Goal: Transaction & Acquisition: Purchase product/service

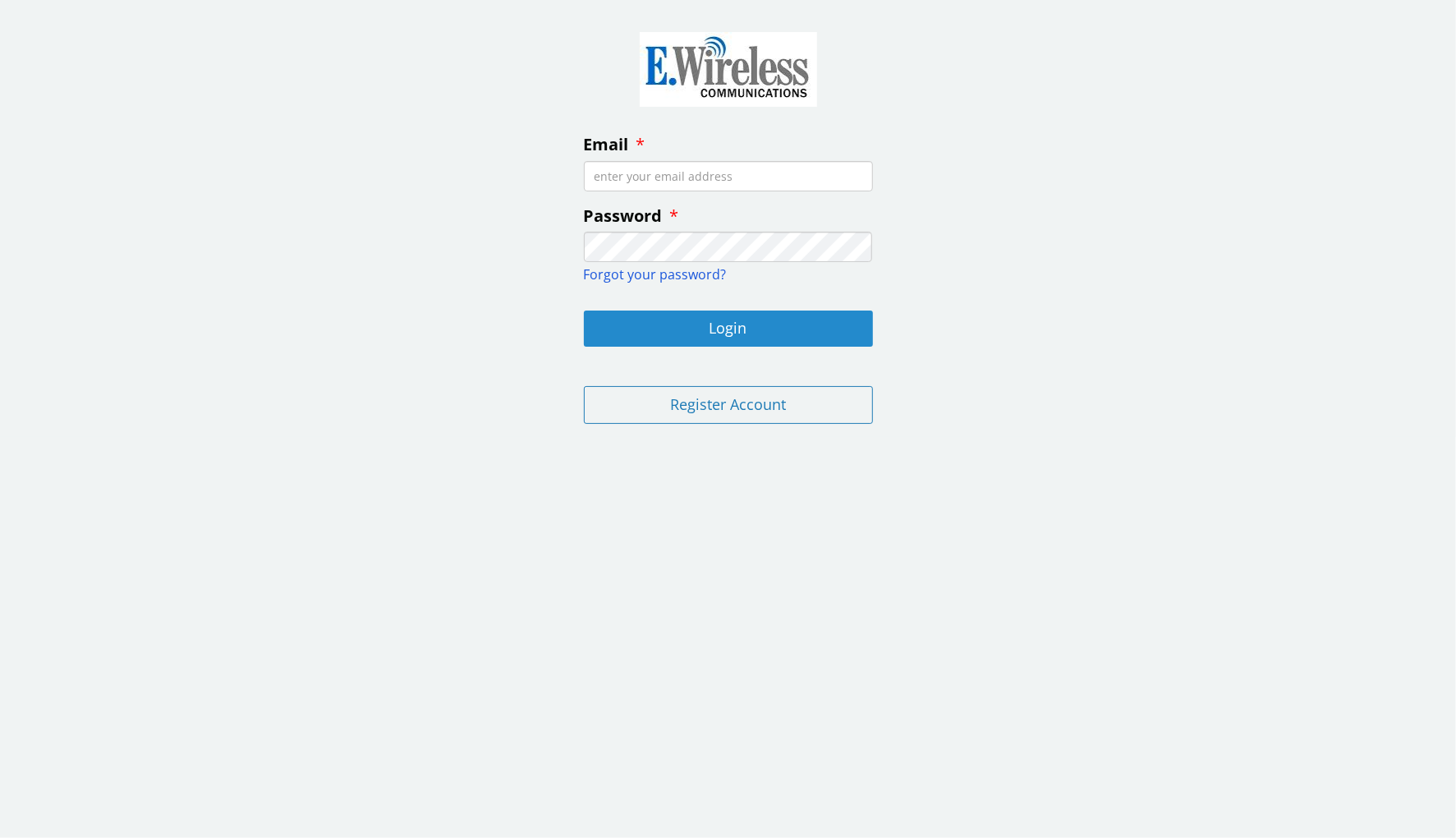
type input "[EMAIL_ADDRESS][DOMAIN_NAME]"
click at [835, 333] on button "Login" at bounding box center [728, 328] width 289 height 36
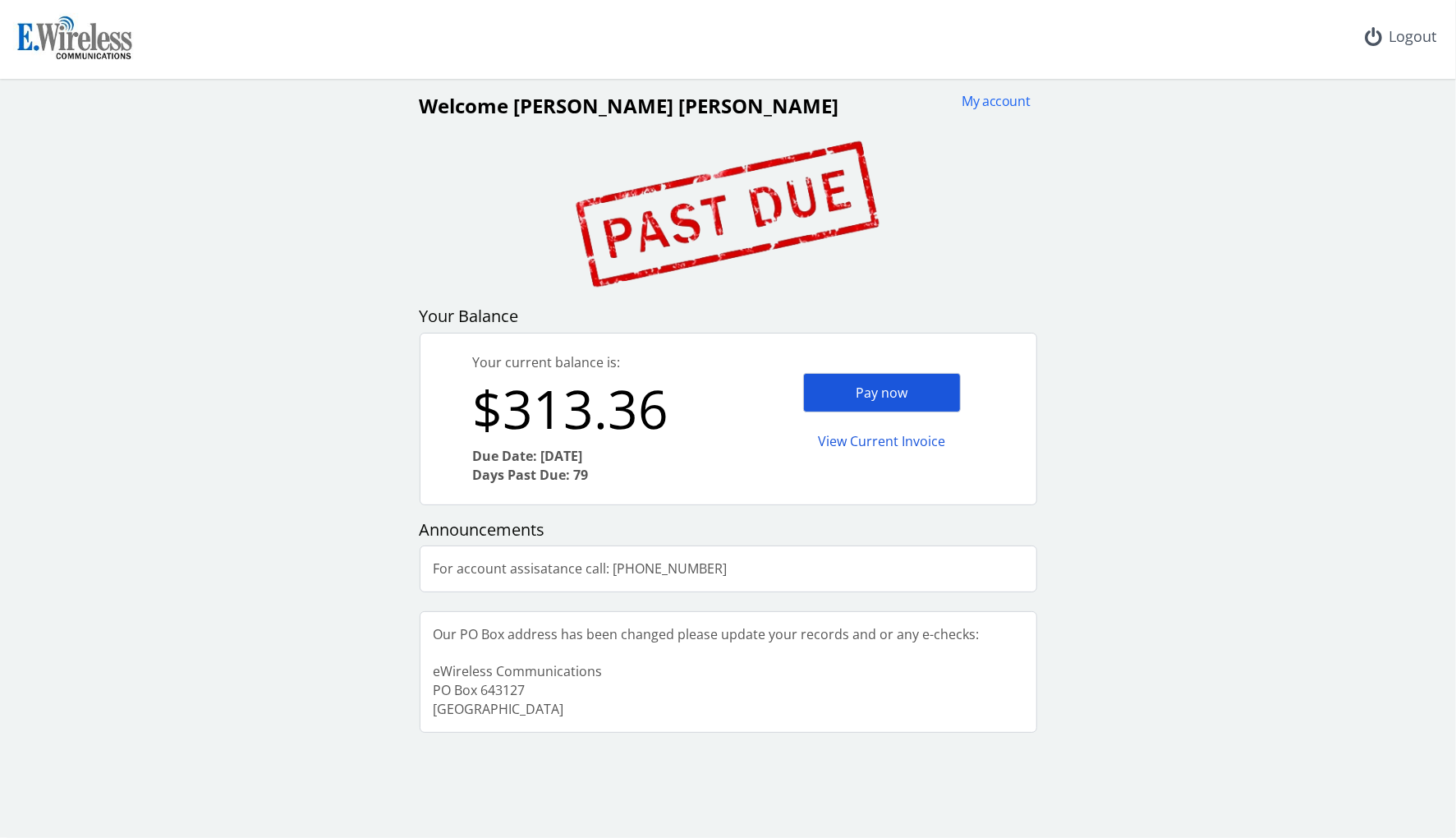
click at [839, 397] on div "Pay now" at bounding box center [882, 393] width 158 height 40
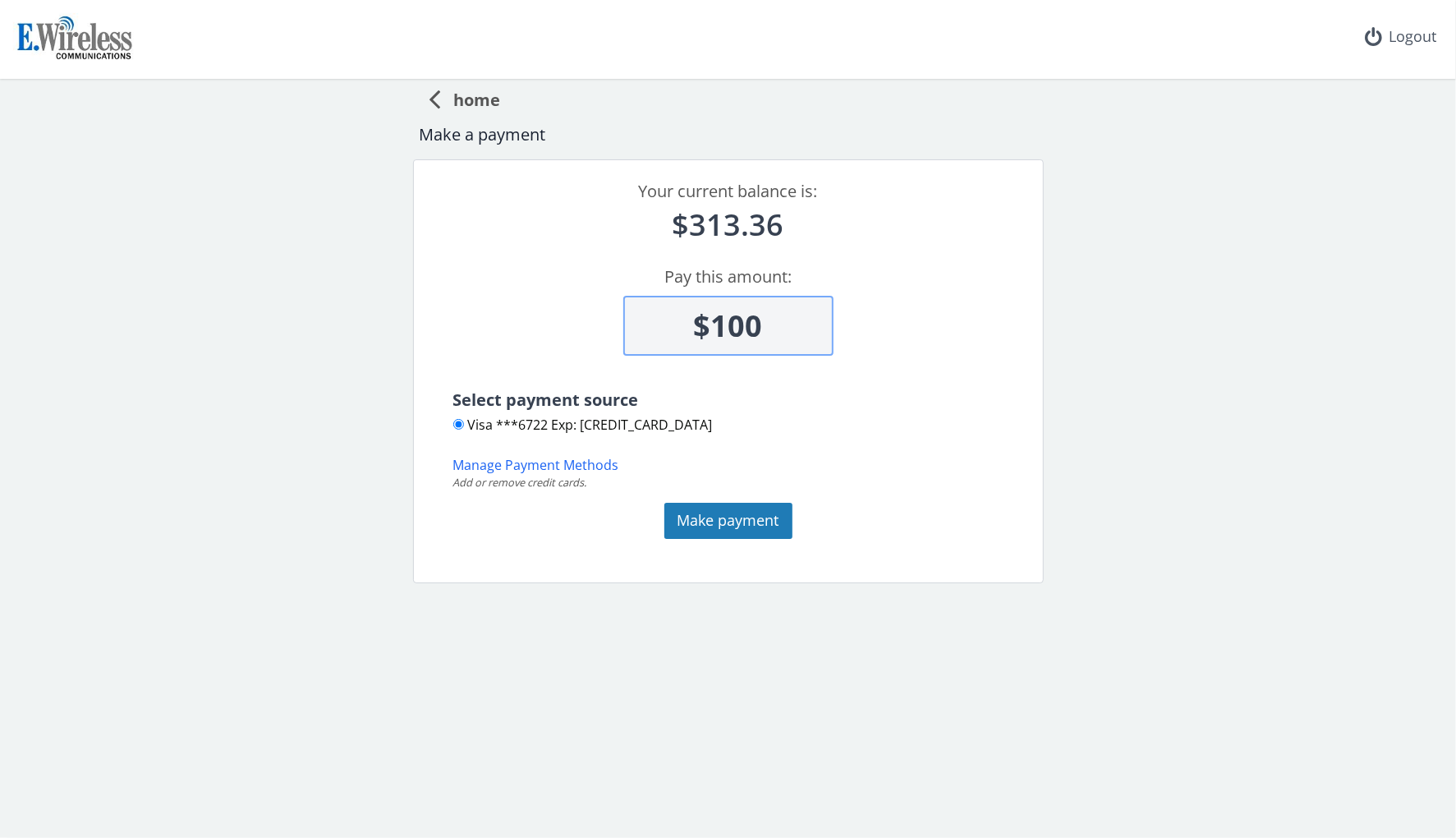
click at [573, 441] on div "Visa ***6722 Exp: [CREDIT_CARD_DATA]" at bounding box center [583, 429] width 259 height 27
click at [684, 525] on button "Make payment" at bounding box center [728, 520] width 128 height 36
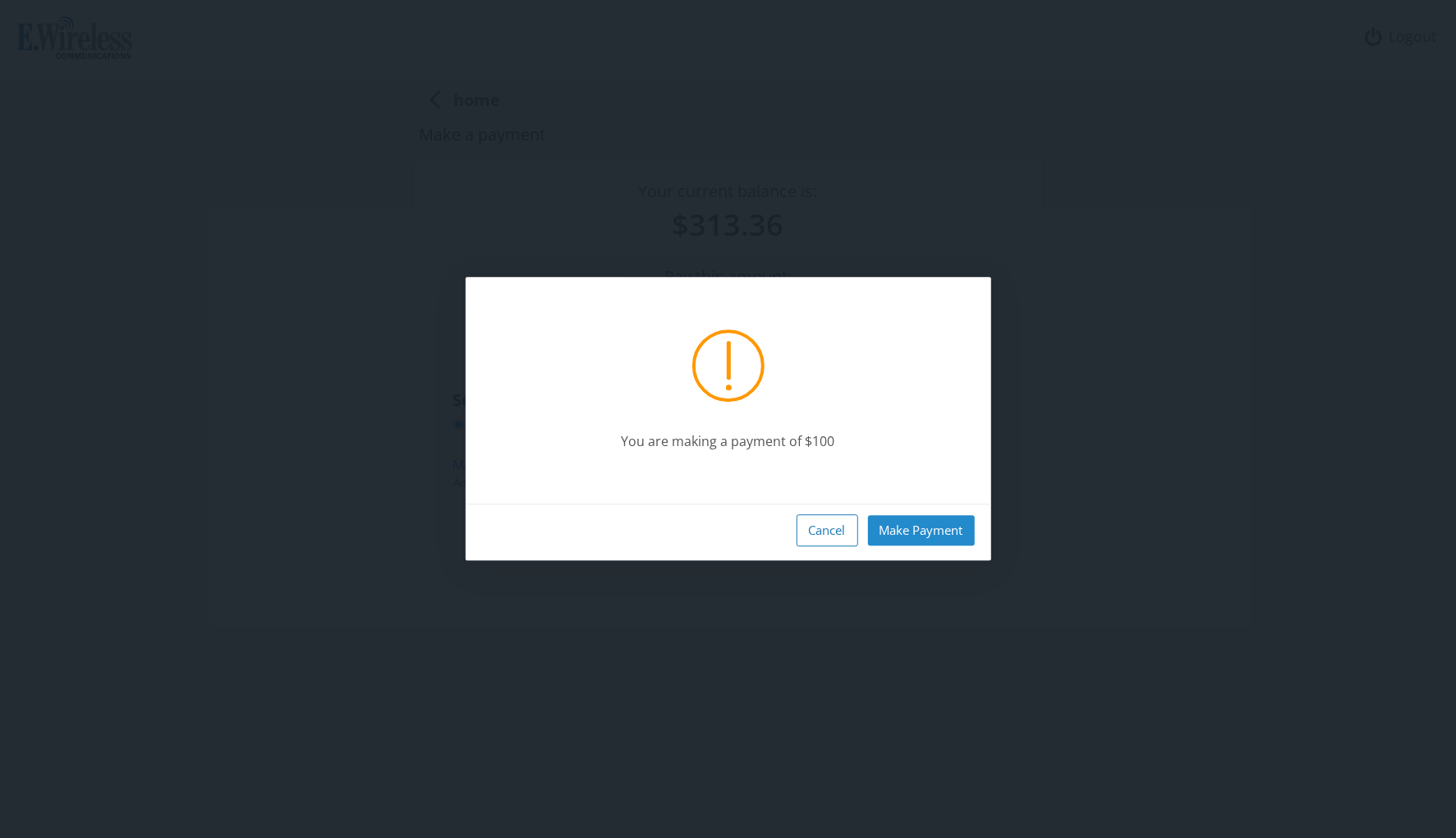
click at [891, 523] on button "Make Payment" at bounding box center [921, 530] width 107 height 30
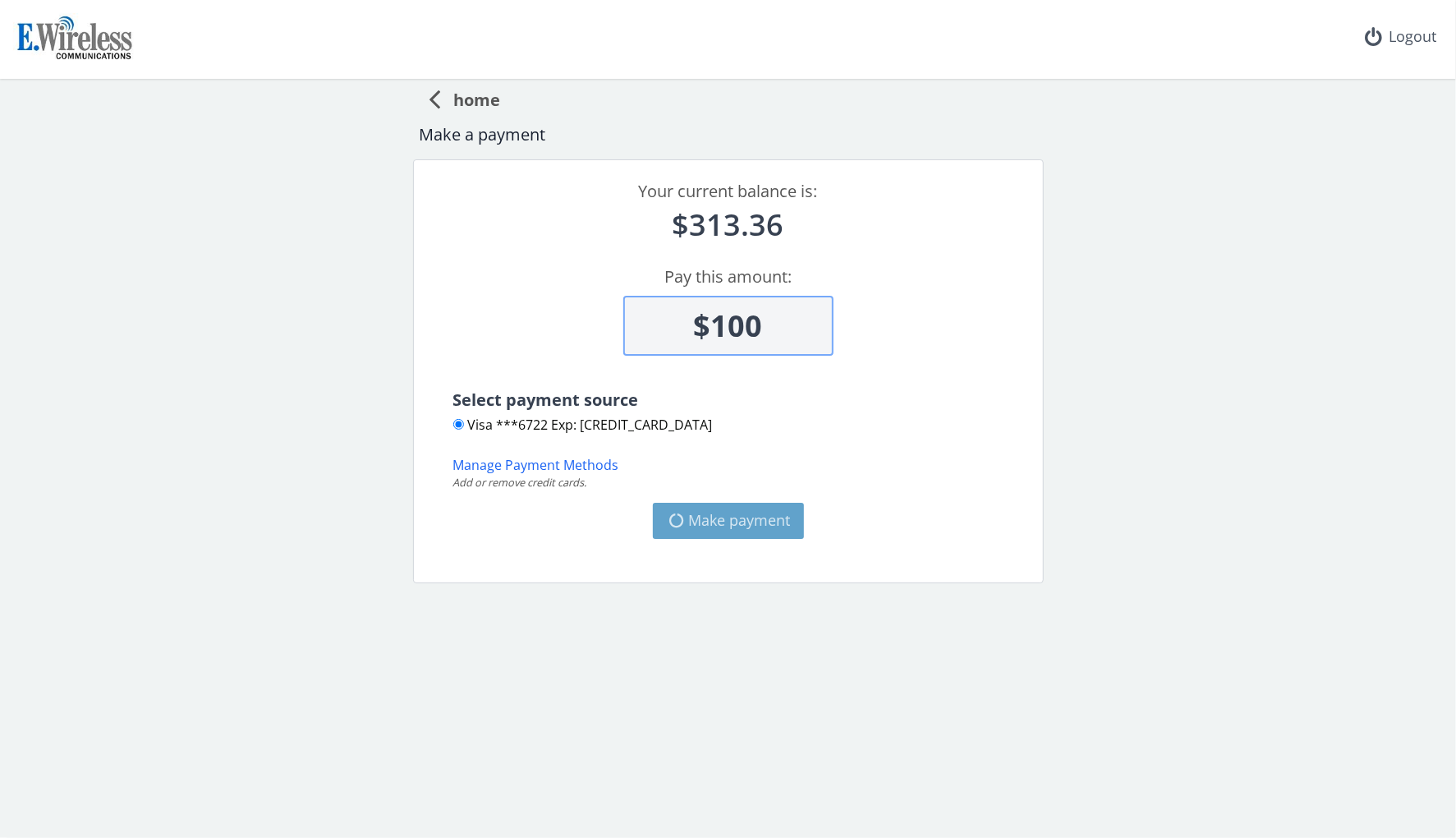
type input "$313.36"
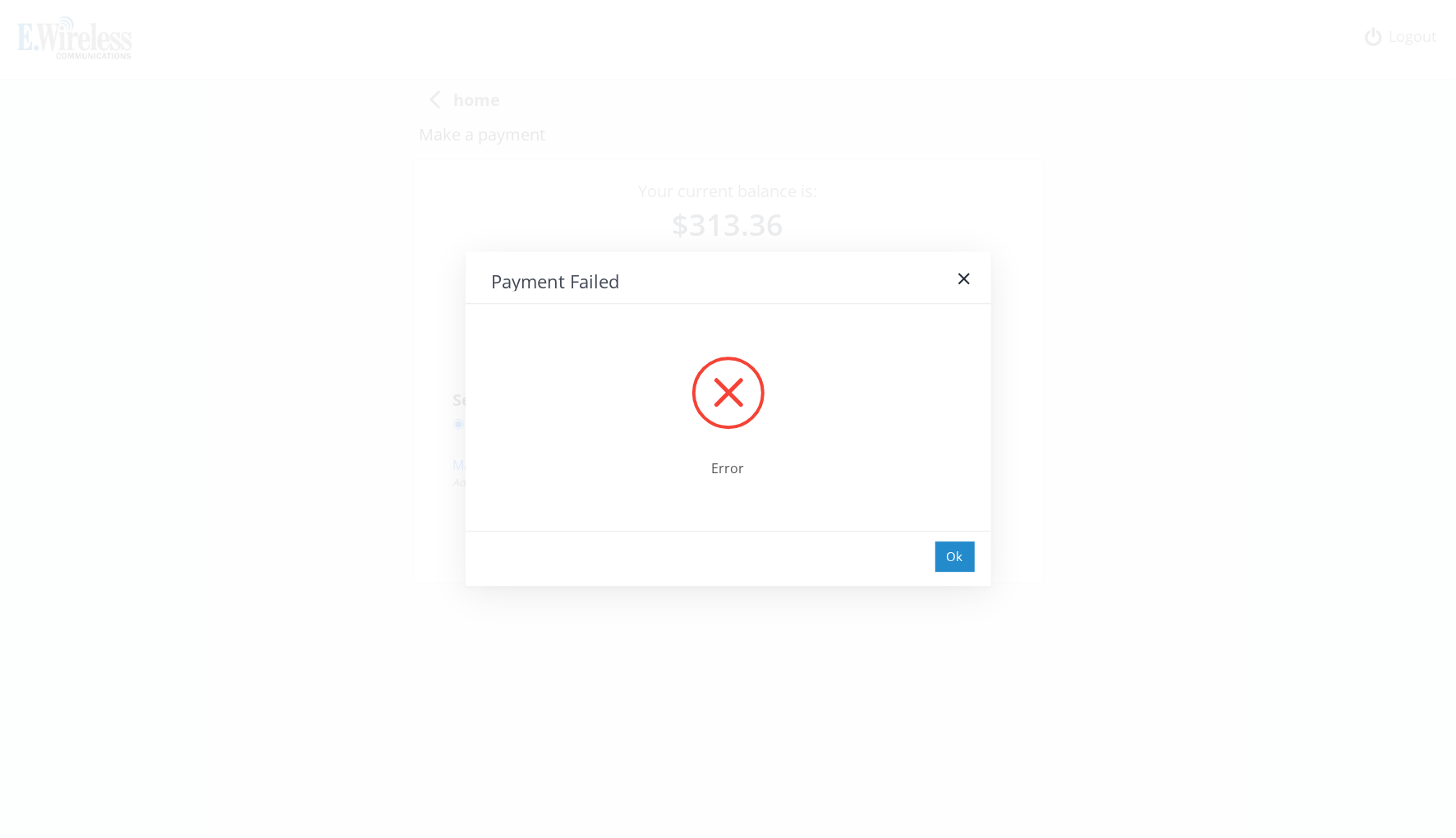
click at [956, 564] on div "Ok" at bounding box center [954, 556] width 39 height 30
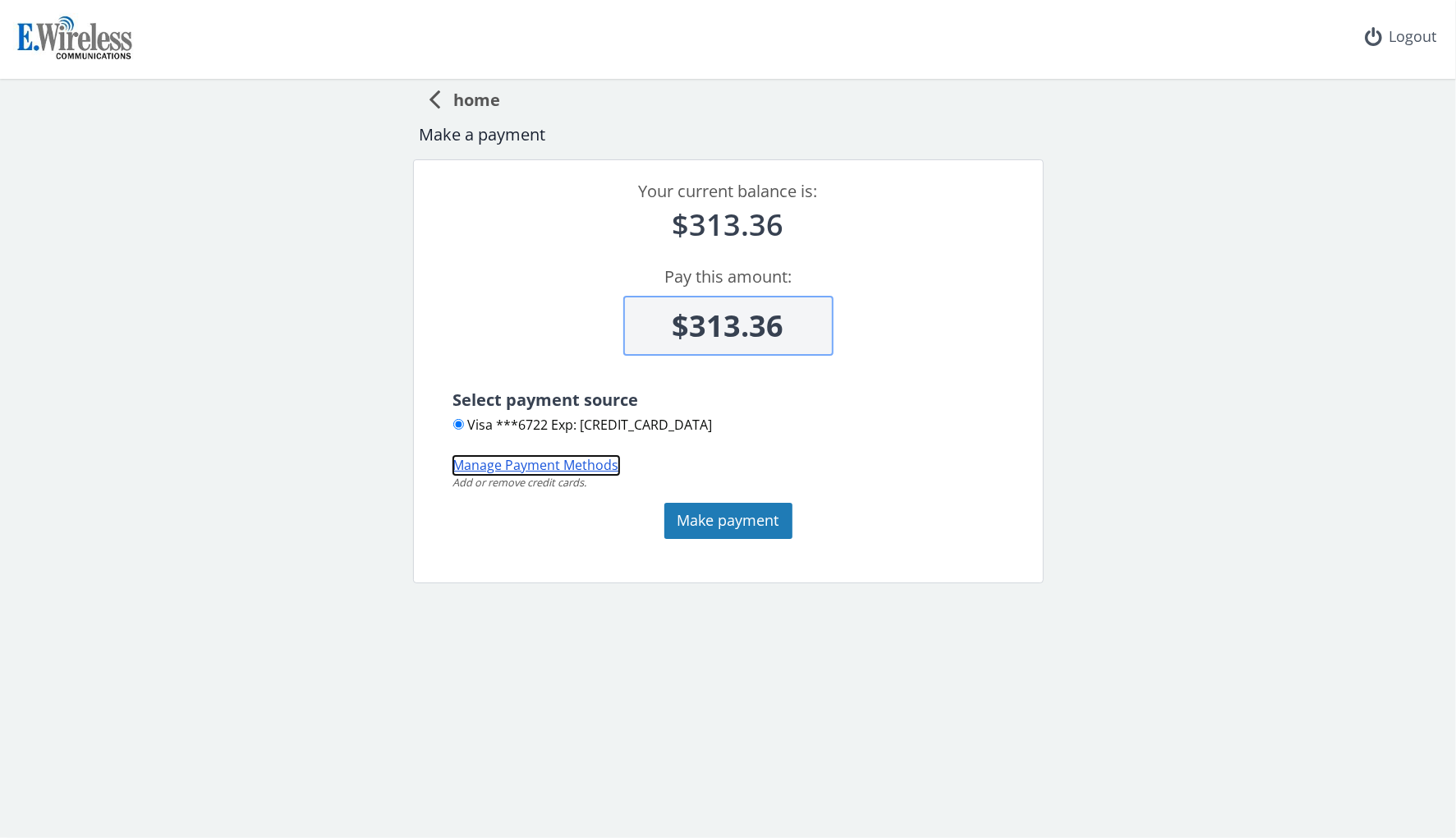
click at [585, 465] on button "Manage Payment Methods" at bounding box center [537, 466] width 166 height 19
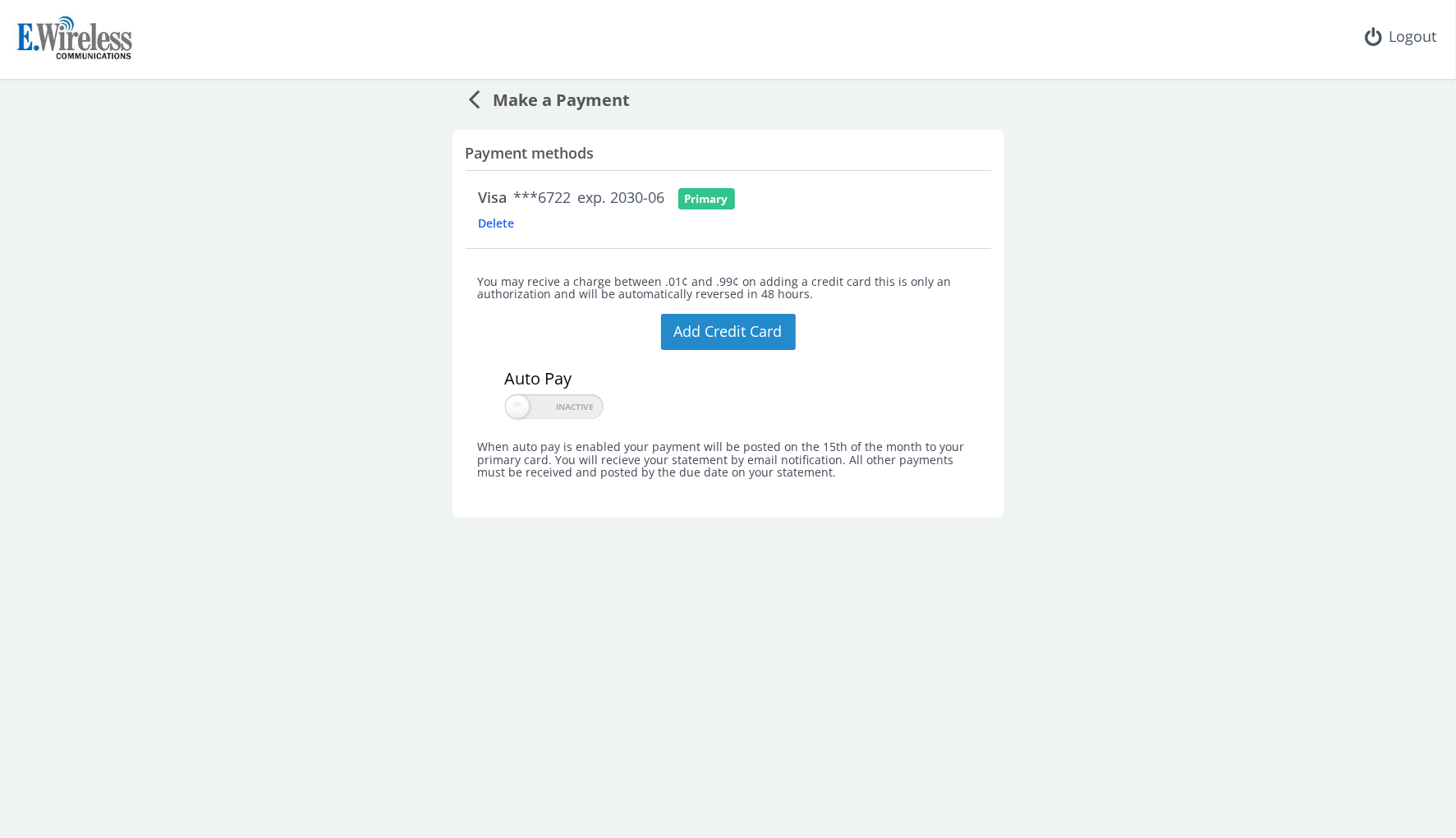
click at [726, 332] on button "Add Credit Card" at bounding box center [728, 331] width 135 height 36
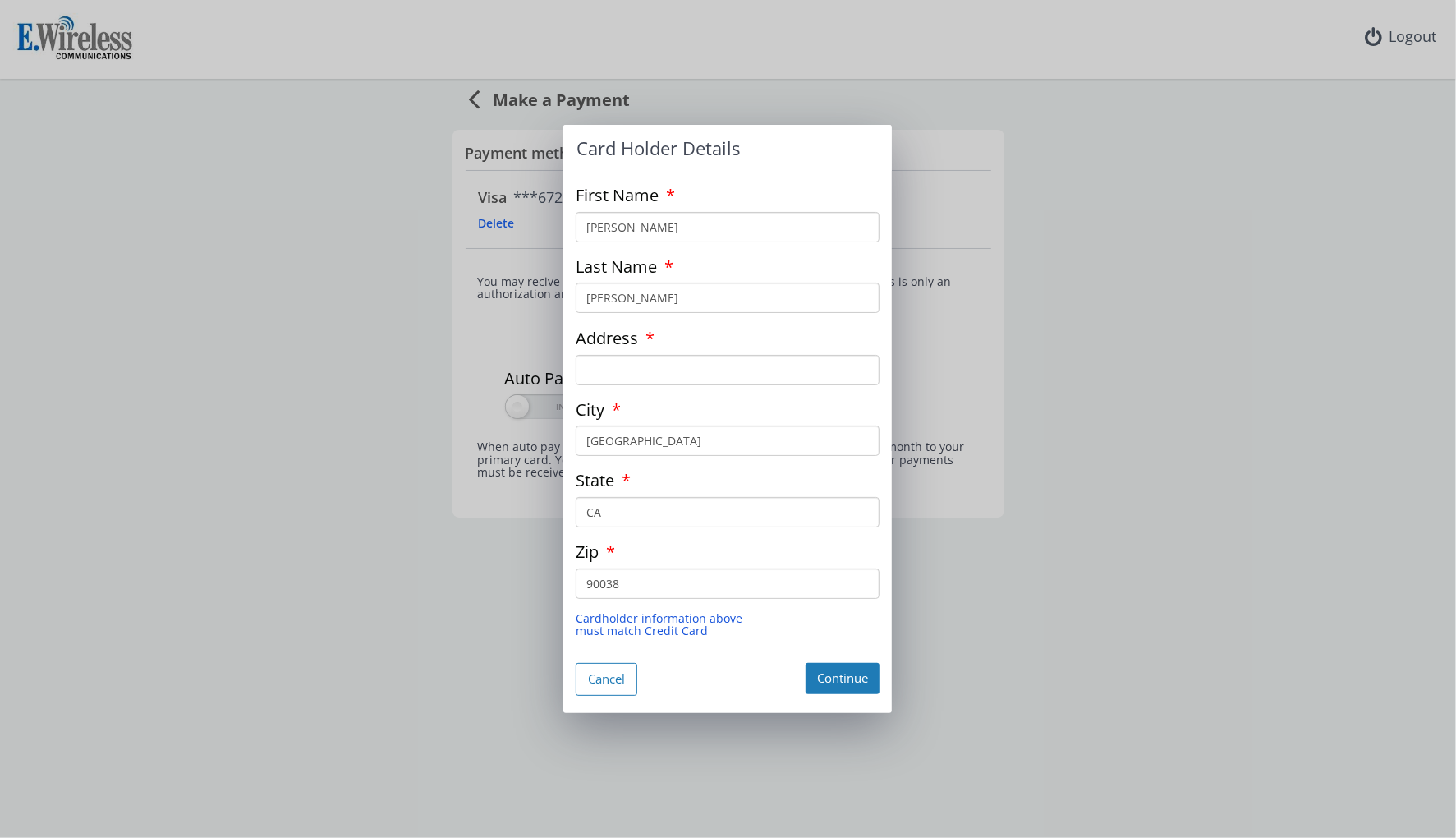
click at [723, 228] on input "[PERSON_NAME]" at bounding box center [727, 227] width 304 height 30
type input "J"
type input "Maur"
click at [611, 685] on button "Cancel" at bounding box center [606, 679] width 61 height 32
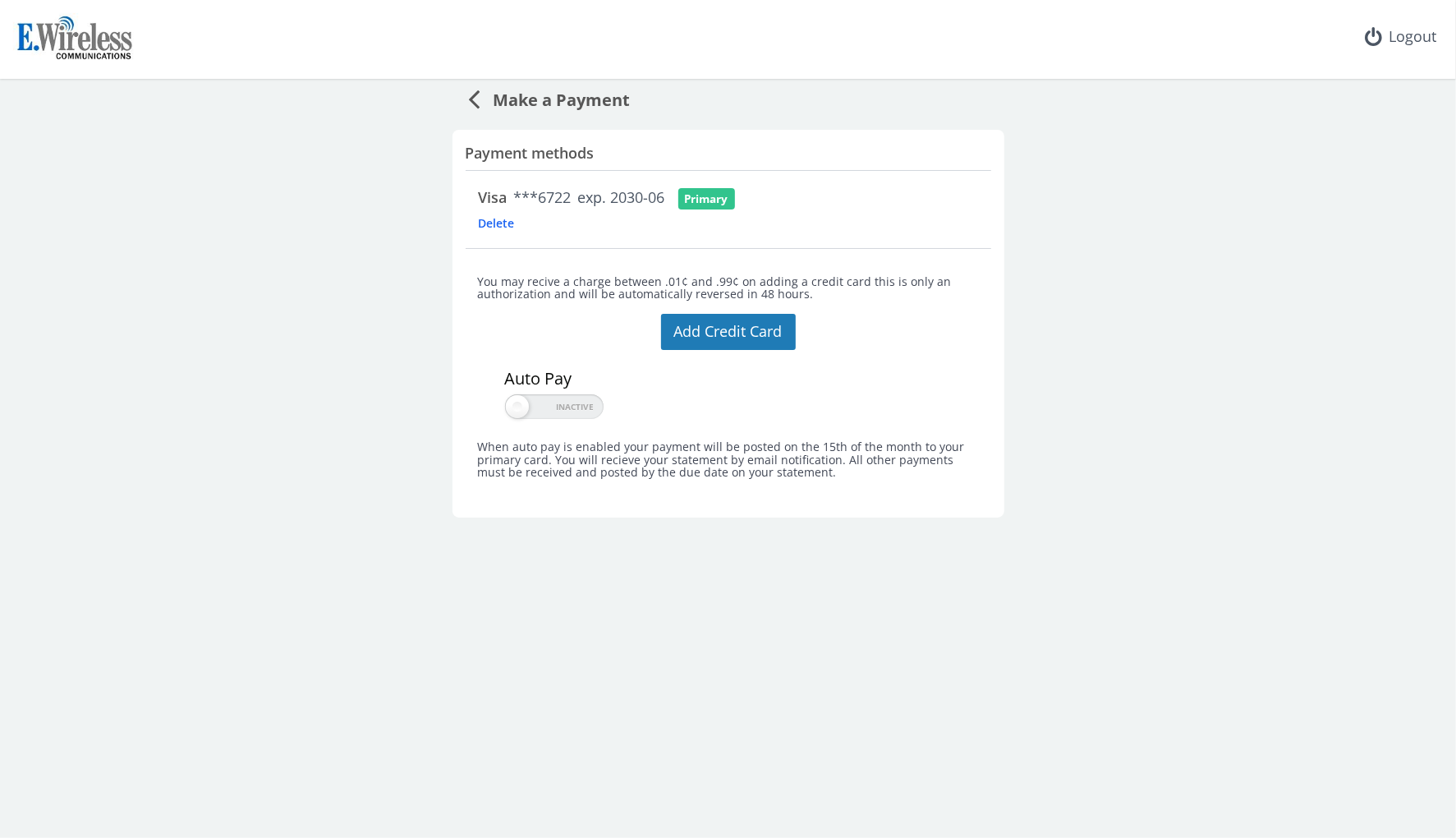
click at [485, 97] on span "Make a Payment" at bounding box center [555, 97] width 150 height 30
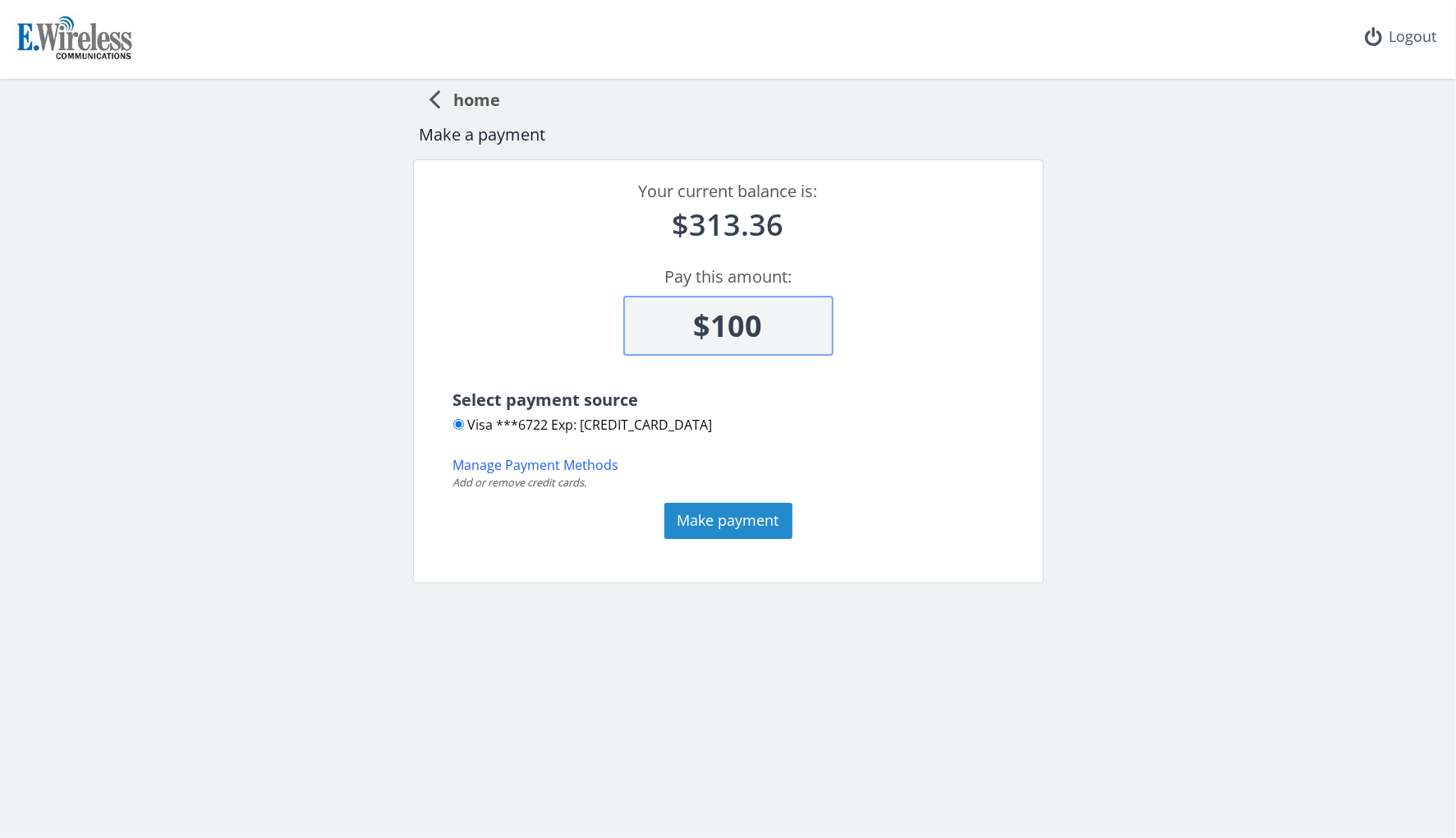
click at [729, 518] on button "Make payment" at bounding box center [728, 520] width 128 height 36
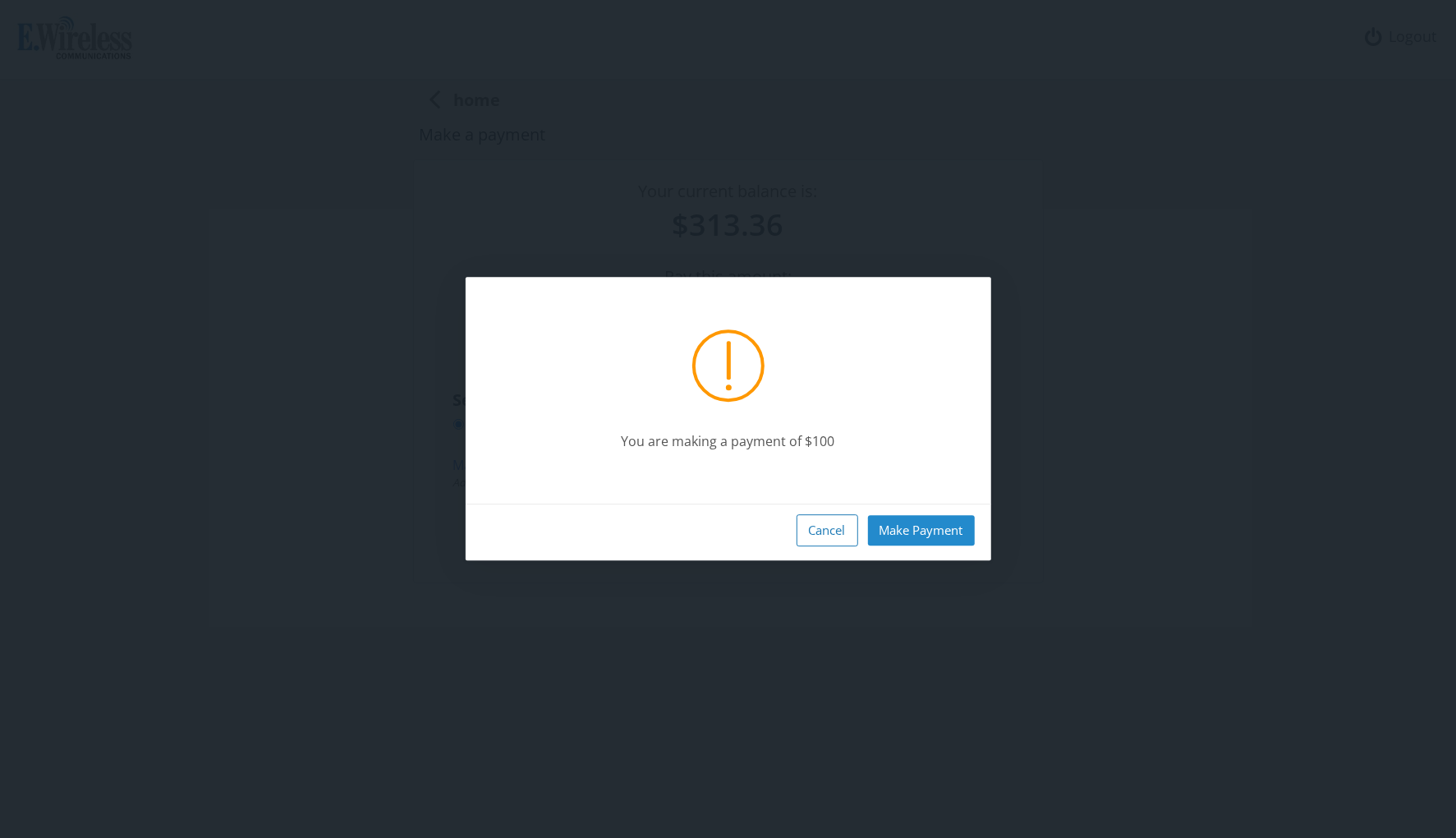
click at [901, 524] on button "Make Payment" at bounding box center [921, 530] width 107 height 30
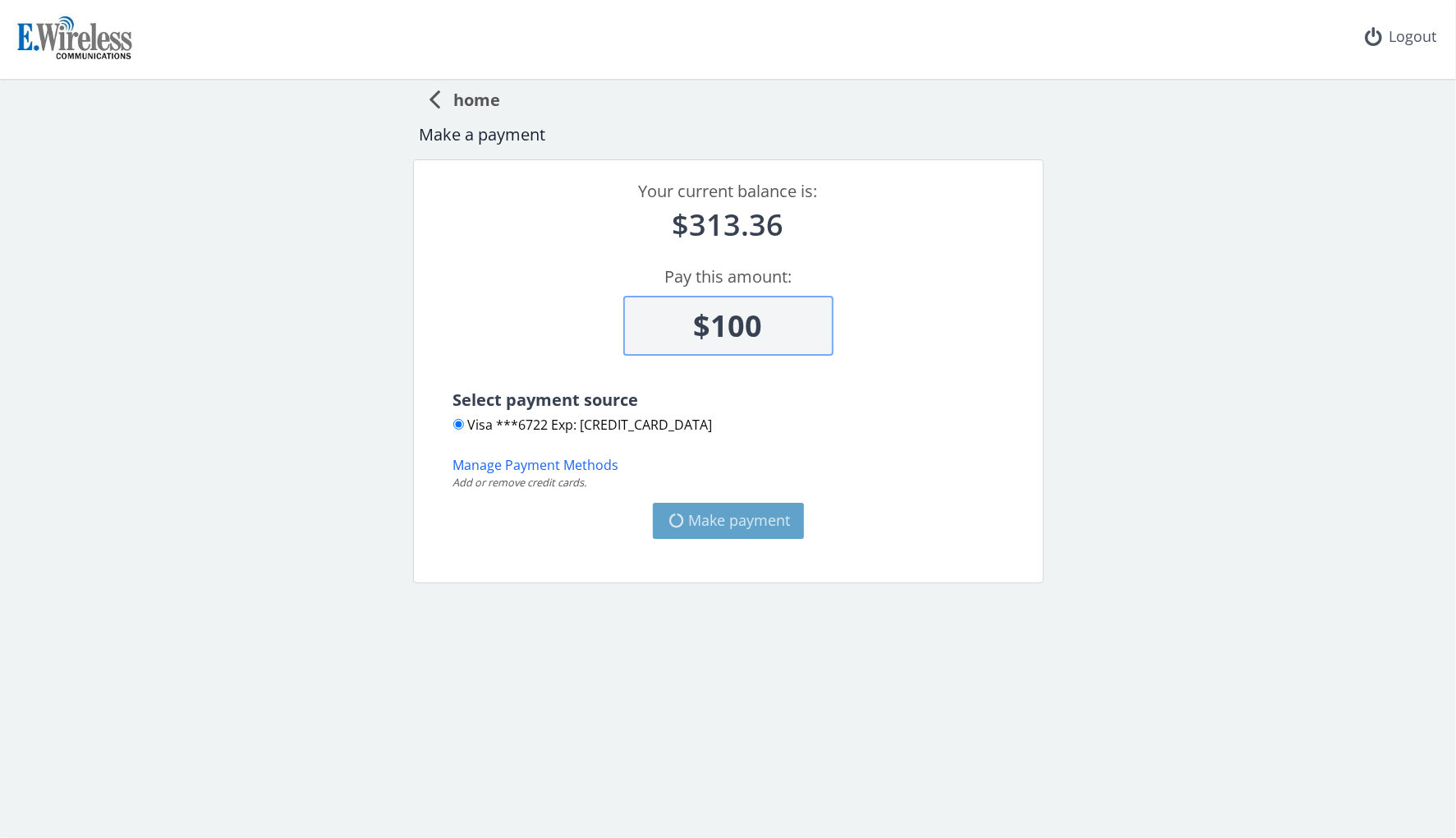
type input "$313.36"
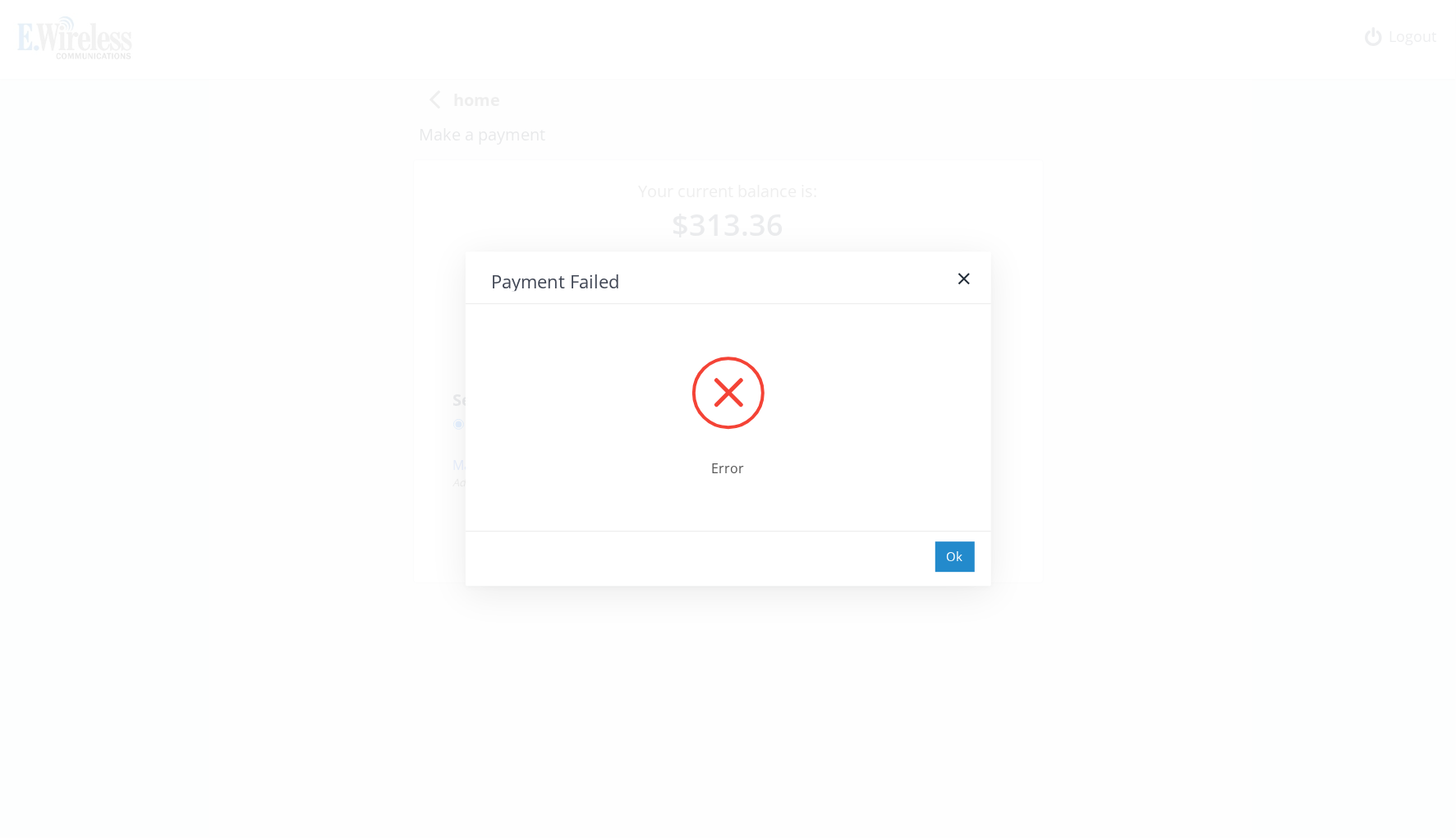
click at [939, 557] on div "Ok" at bounding box center [954, 556] width 39 height 30
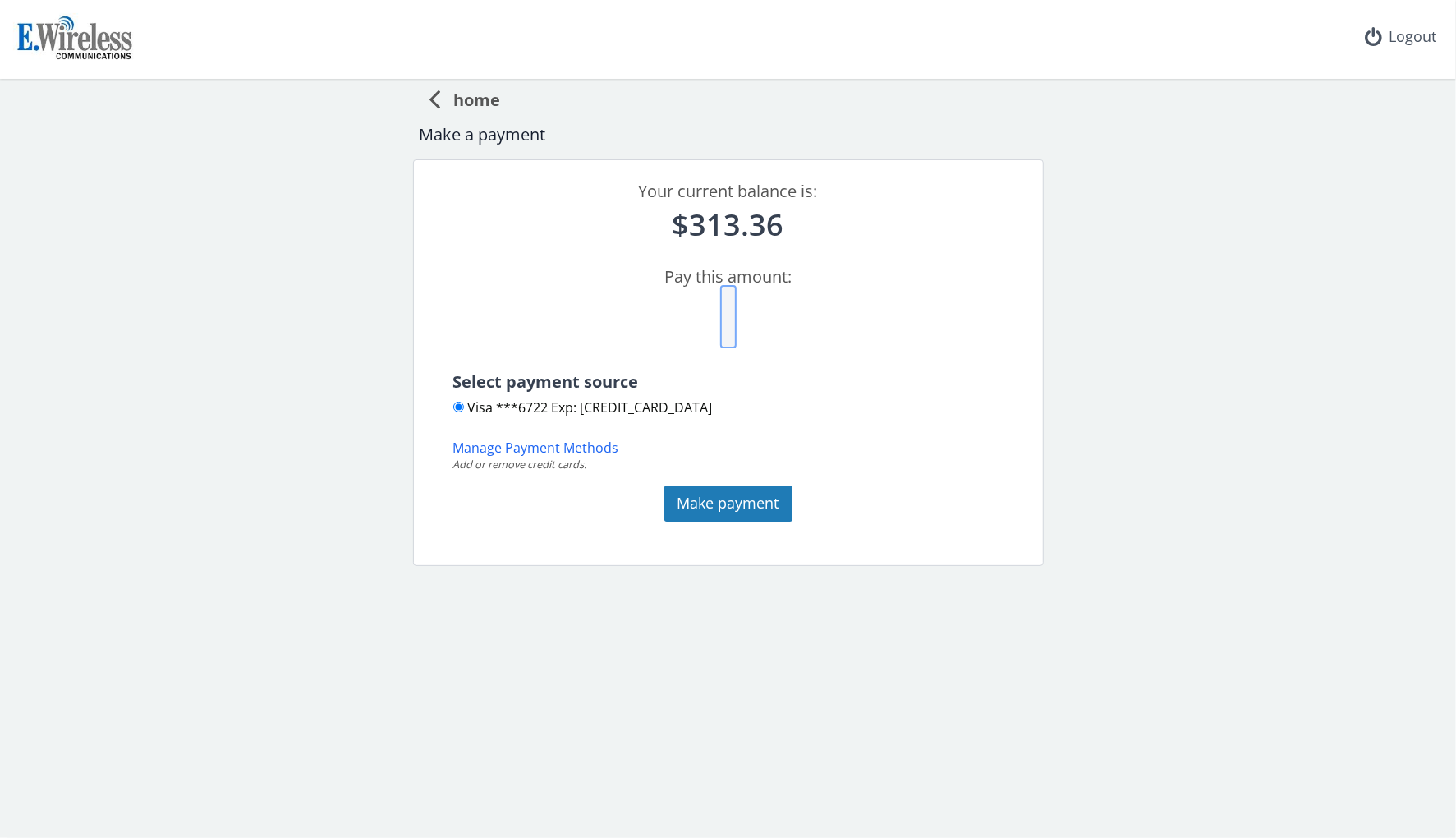
click at [733, 335] on cleave at bounding box center [729, 316] width 17 height 63
click at [679, 511] on button "Make payment" at bounding box center [728, 503] width 128 height 36
click at [452, 100] on span "home" at bounding box center [471, 97] width 60 height 30
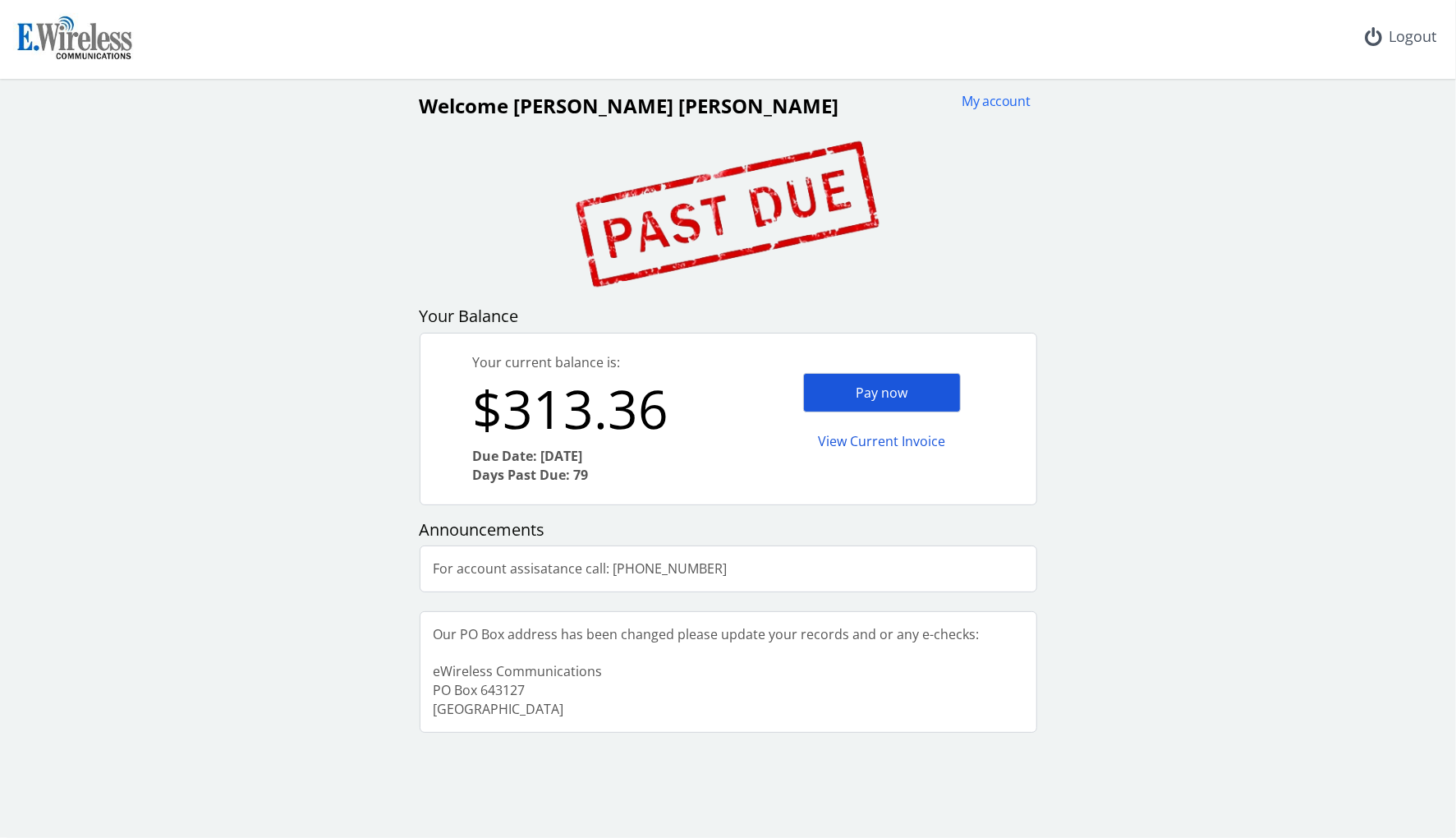
click at [908, 383] on div "Pay now" at bounding box center [882, 393] width 158 height 40
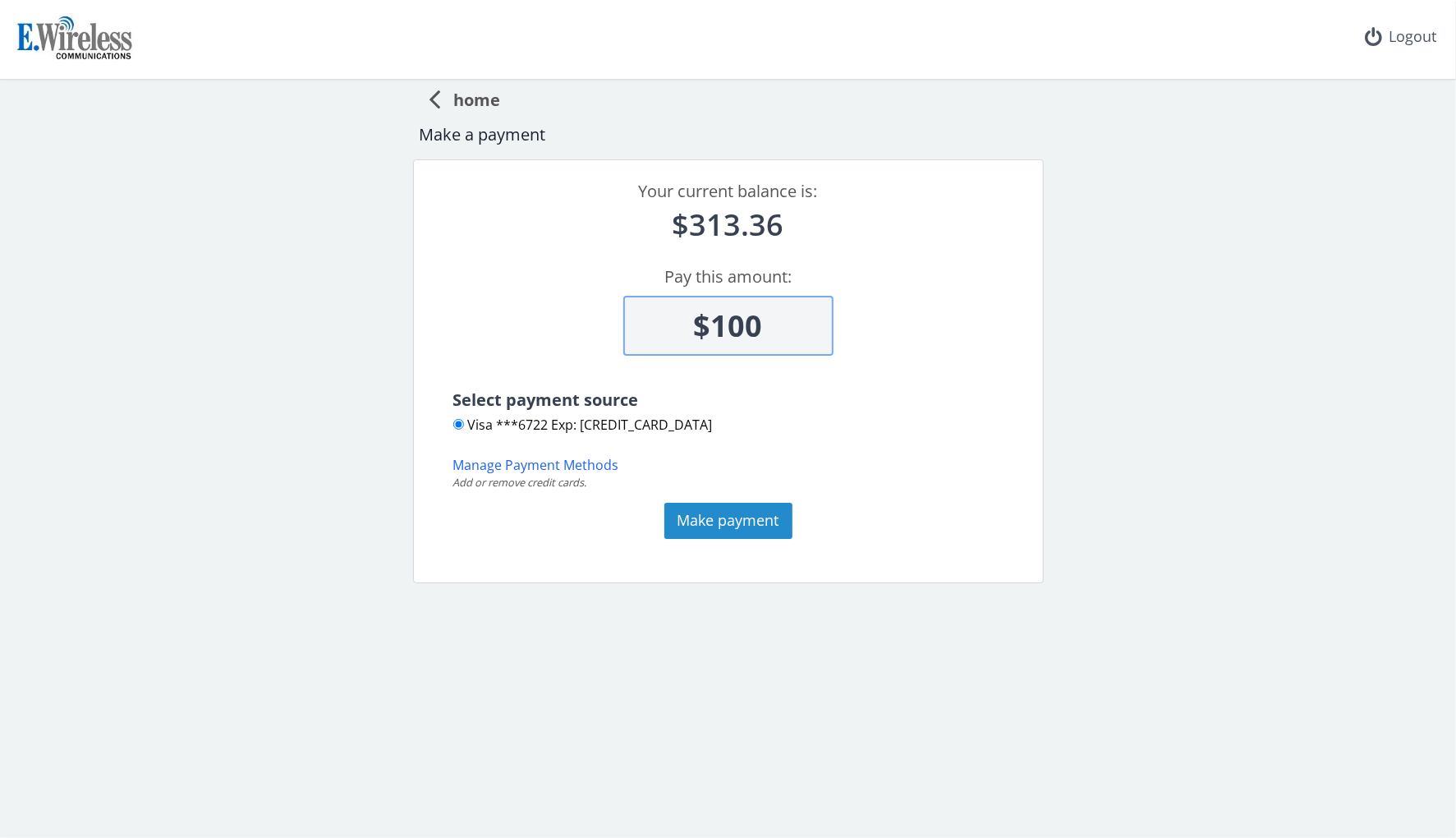
click at [739, 508] on button "Make payment" at bounding box center [728, 520] width 128 height 36
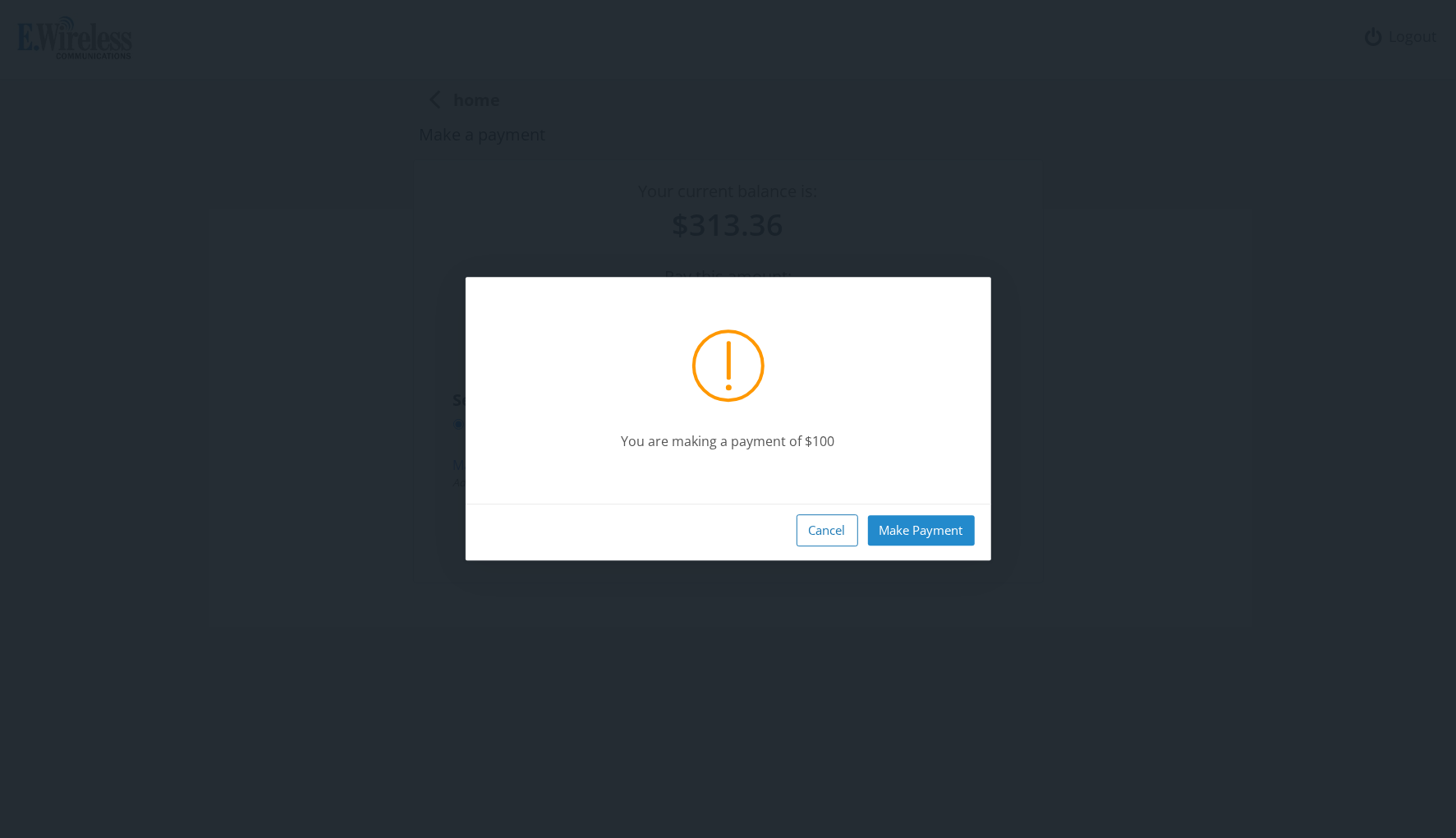
click at [897, 531] on button "Make Payment" at bounding box center [921, 530] width 107 height 30
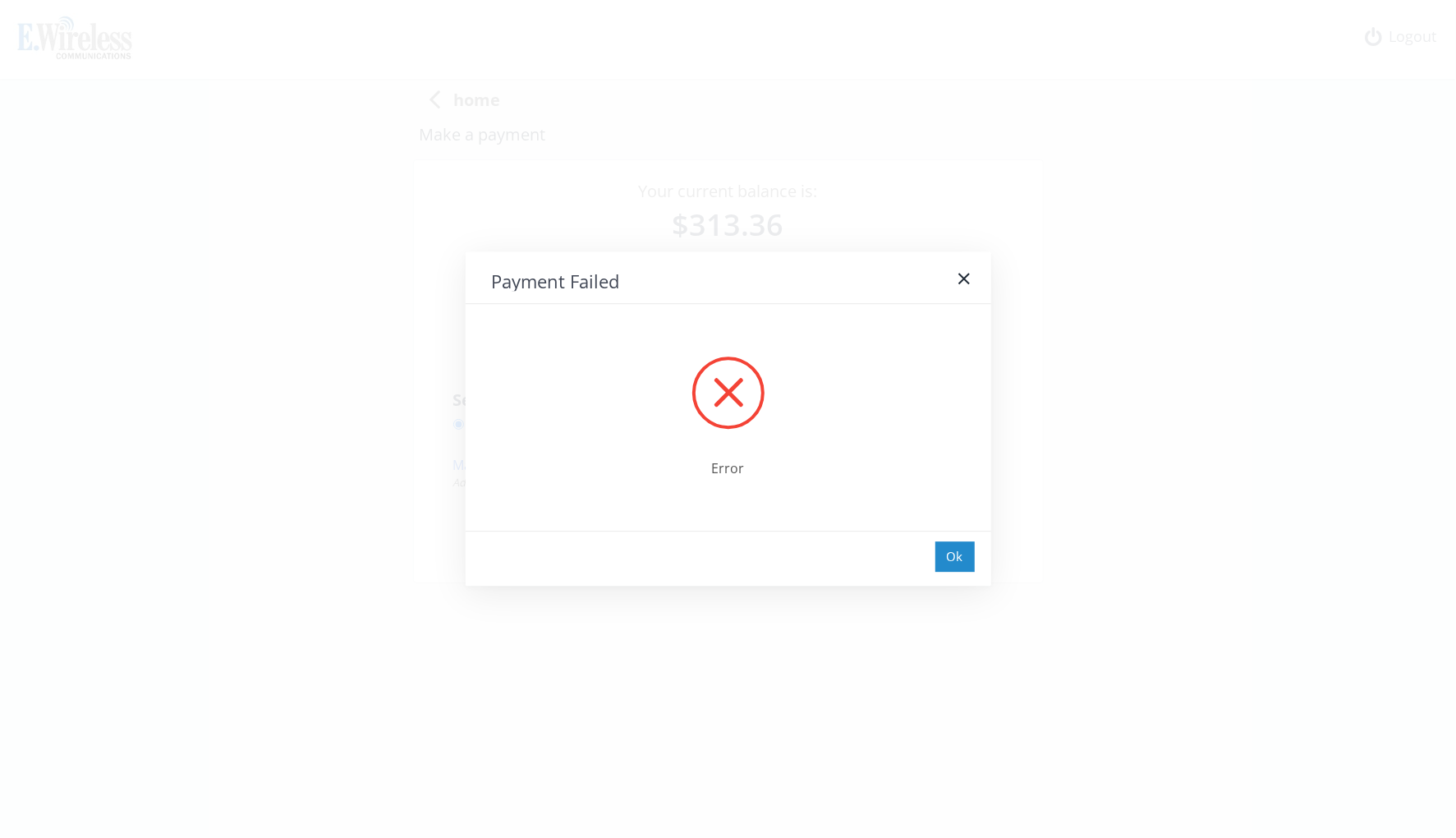
click at [941, 560] on div "Ok" at bounding box center [954, 556] width 39 height 30
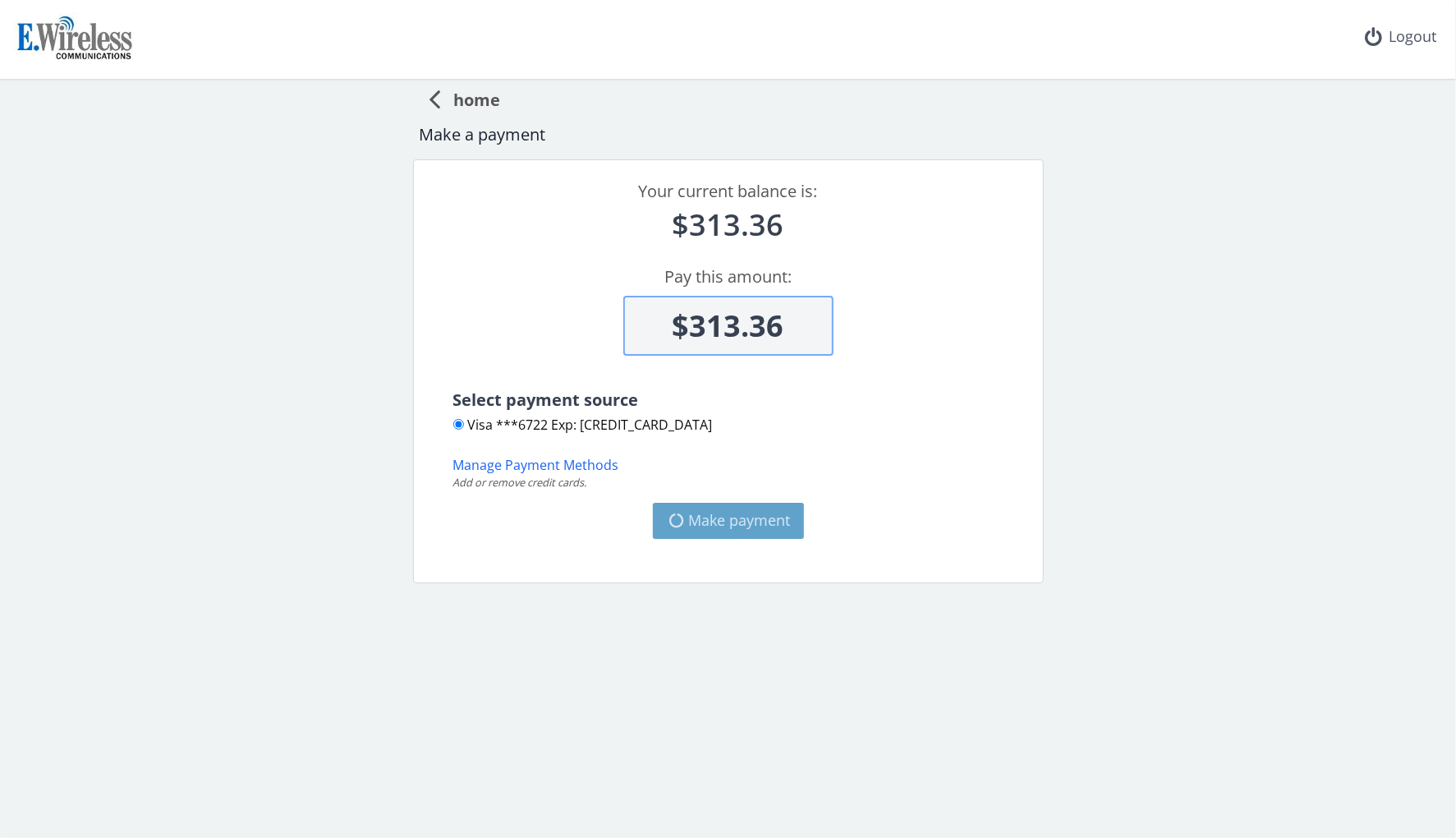
type input "$313.36"
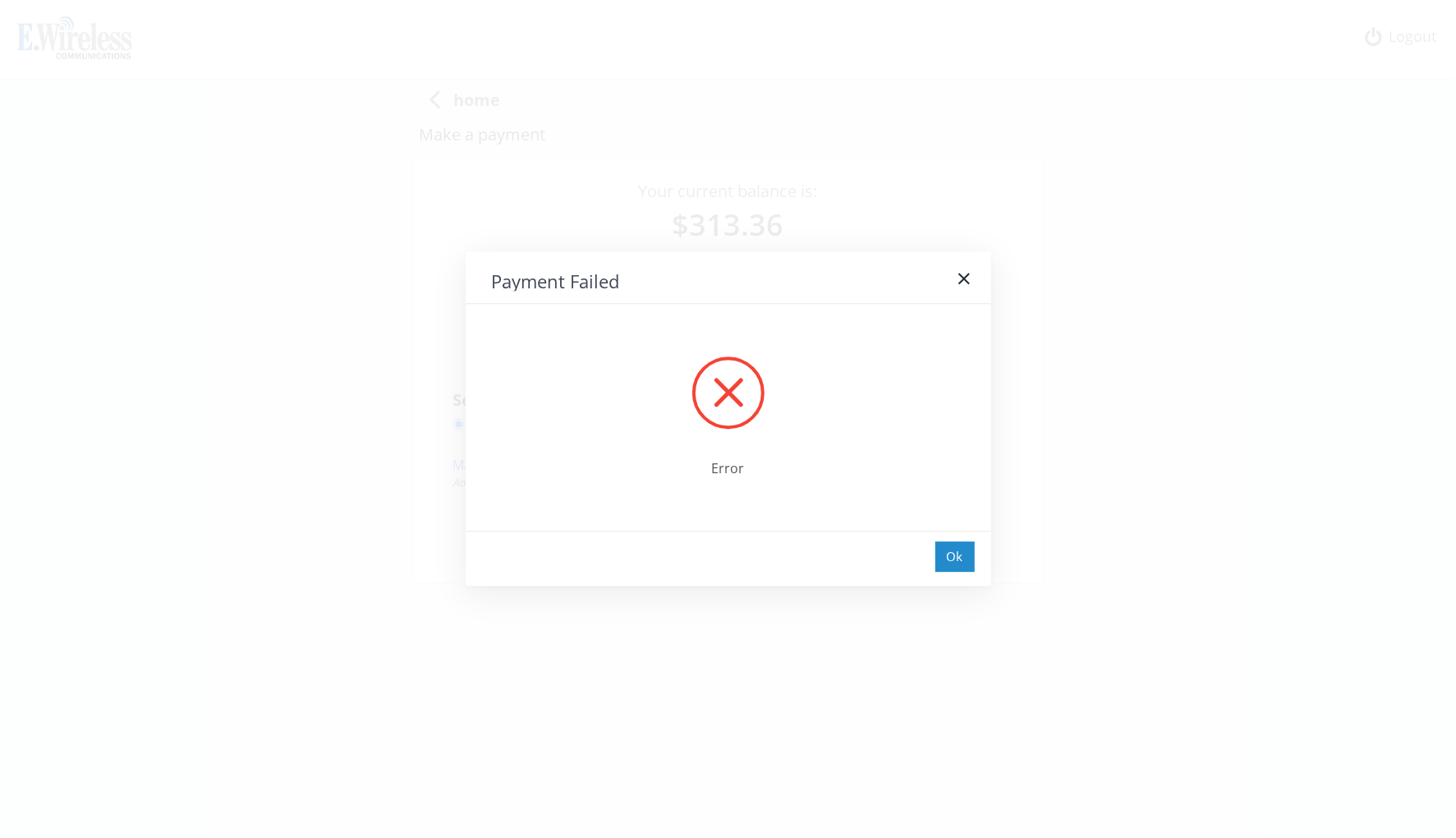
click at [944, 560] on div "Ok" at bounding box center [954, 556] width 39 height 30
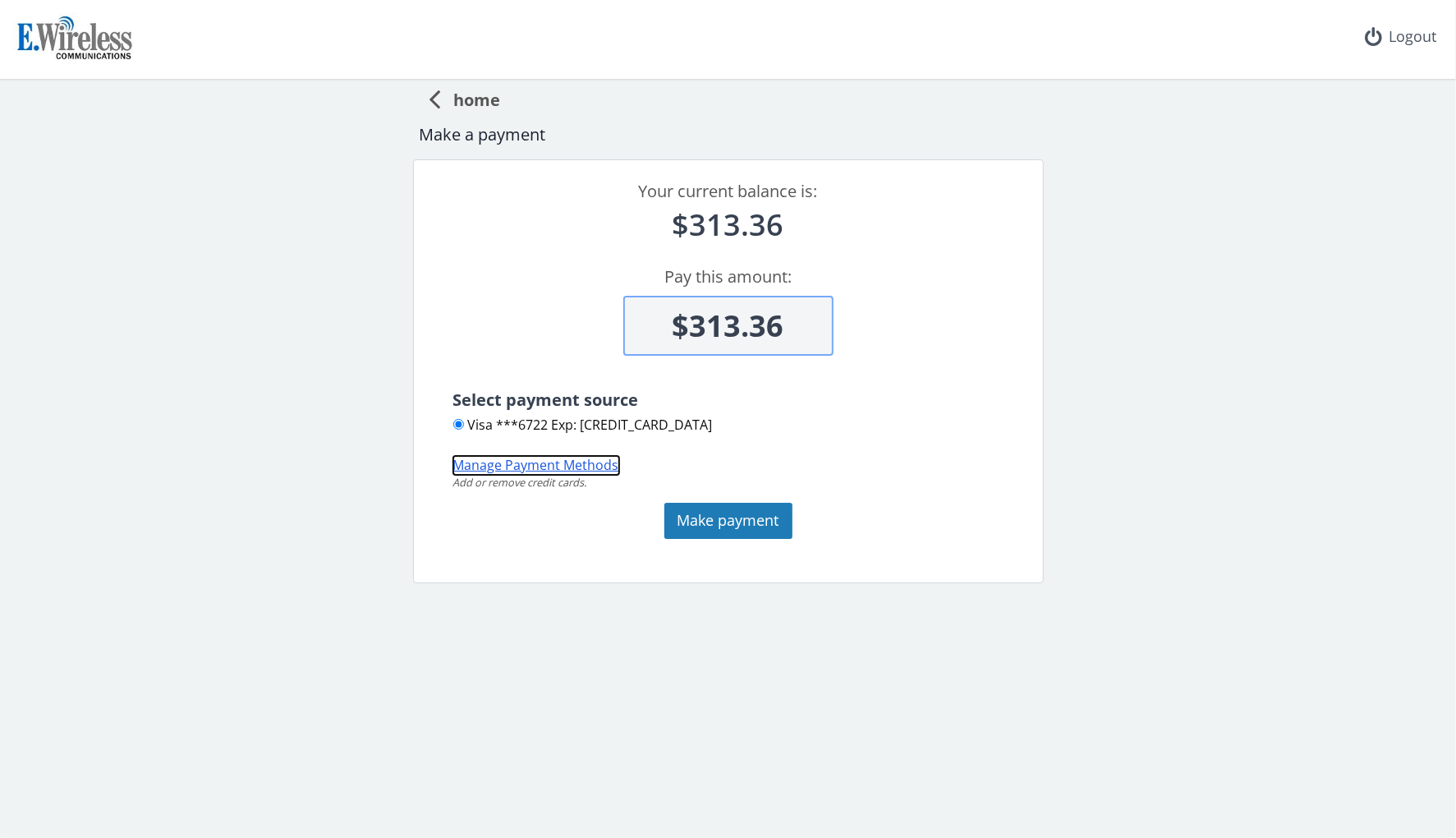
click at [551, 463] on button "Manage Payment Methods" at bounding box center [537, 466] width 166 height 19
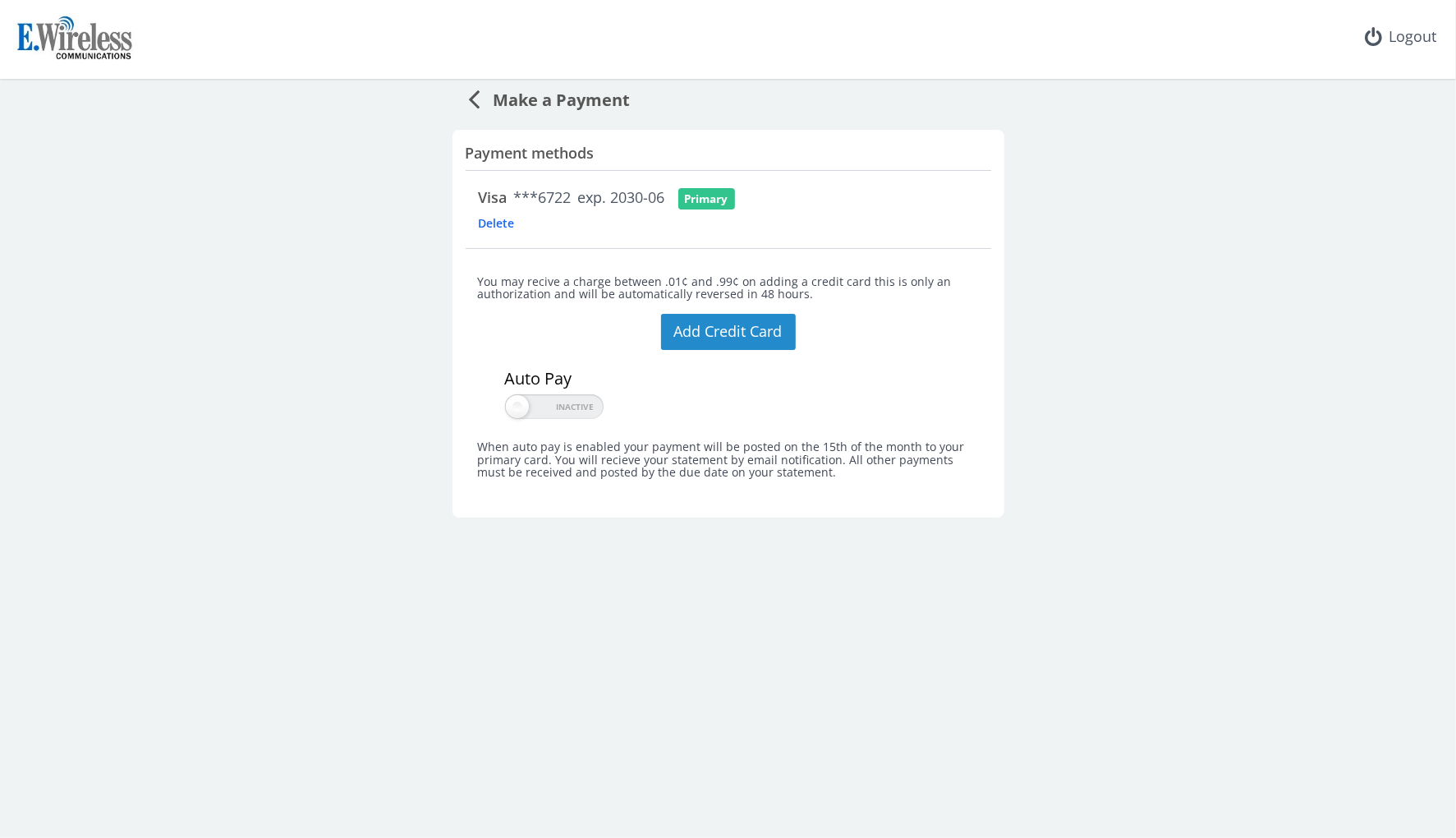
click at [711, 335] on button "Add Credit Card" at bounding box center [728, 331] width 135 height 36
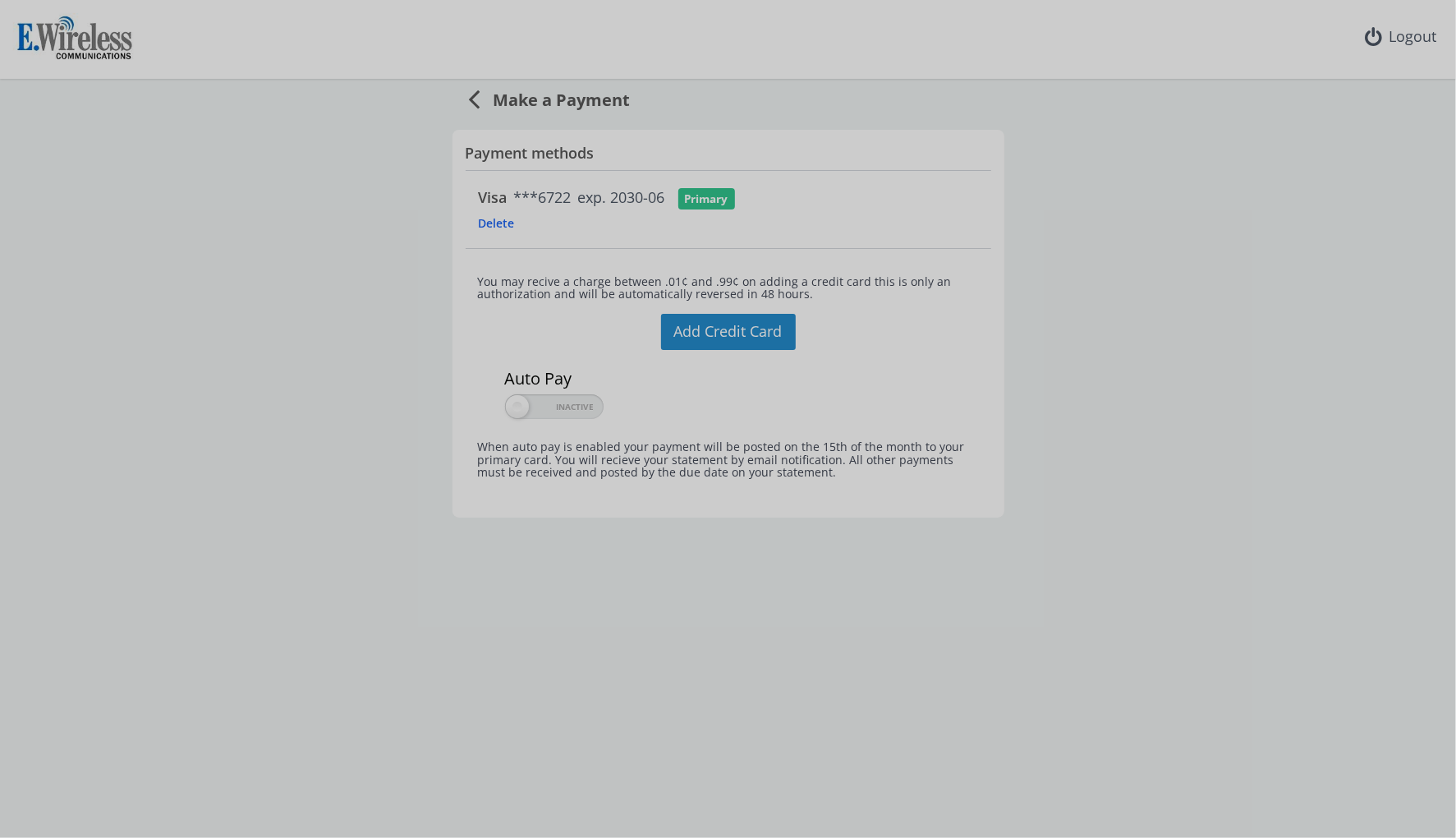
type input "[PERSON_NAME]"
type input "[GEOGRAPHIC_DATA]"
type input "CA"
type input "90038"
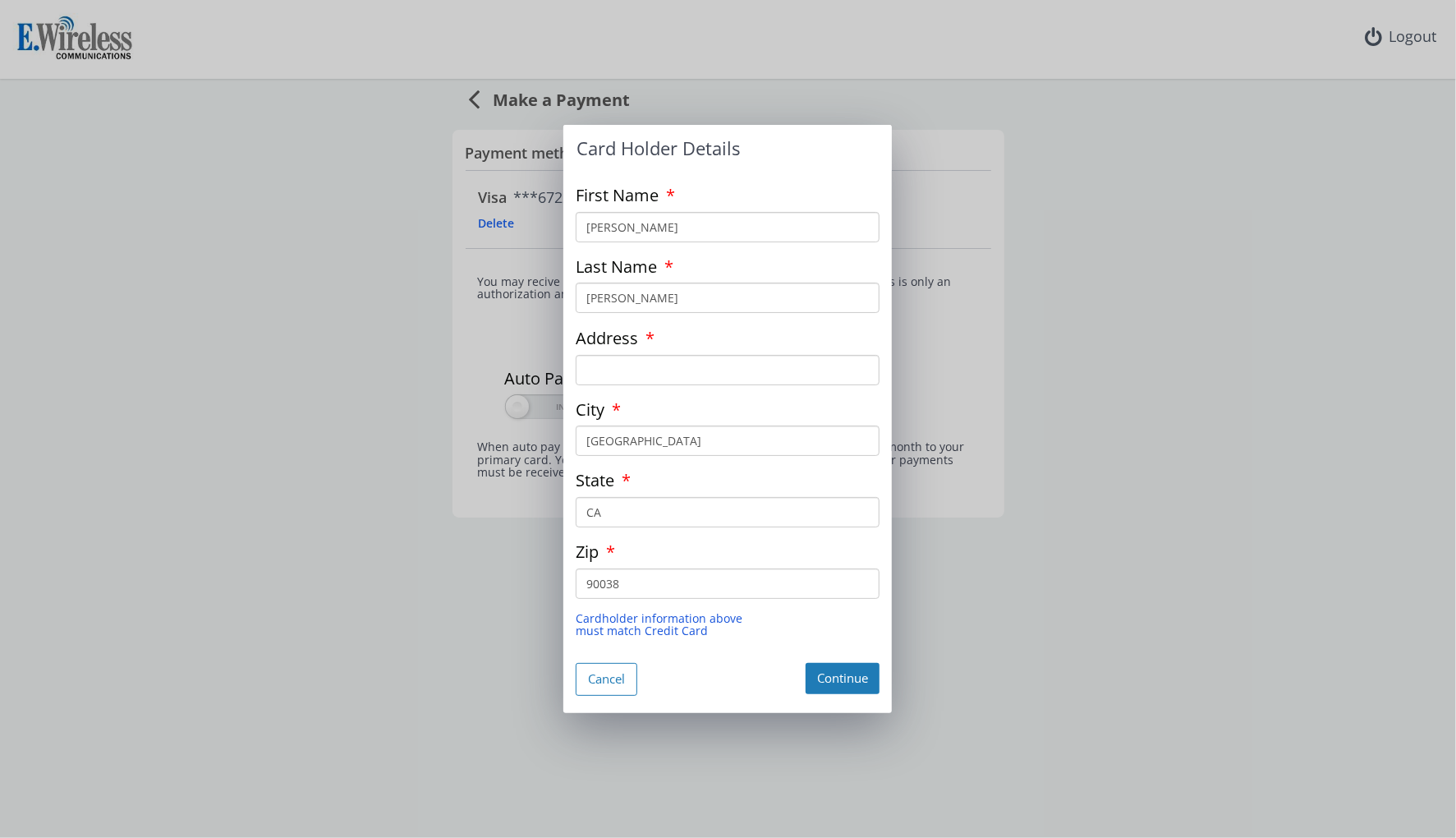
click at [694, 222] on input "[PERSON_NAME]" at bounding box center [727, 227] width 304 height 30
type input "J"
click at [725, 242] on div "Card Holder Details First Name Maureen Rhee Last Name RHEE Address City LOS ANG…" at bounding box center [728, 419] width 329 height 588
click at [725, 239] on input "Maureen Rhee" at bounding box center [727, 227] width 304 height 30
type input "Maureen"
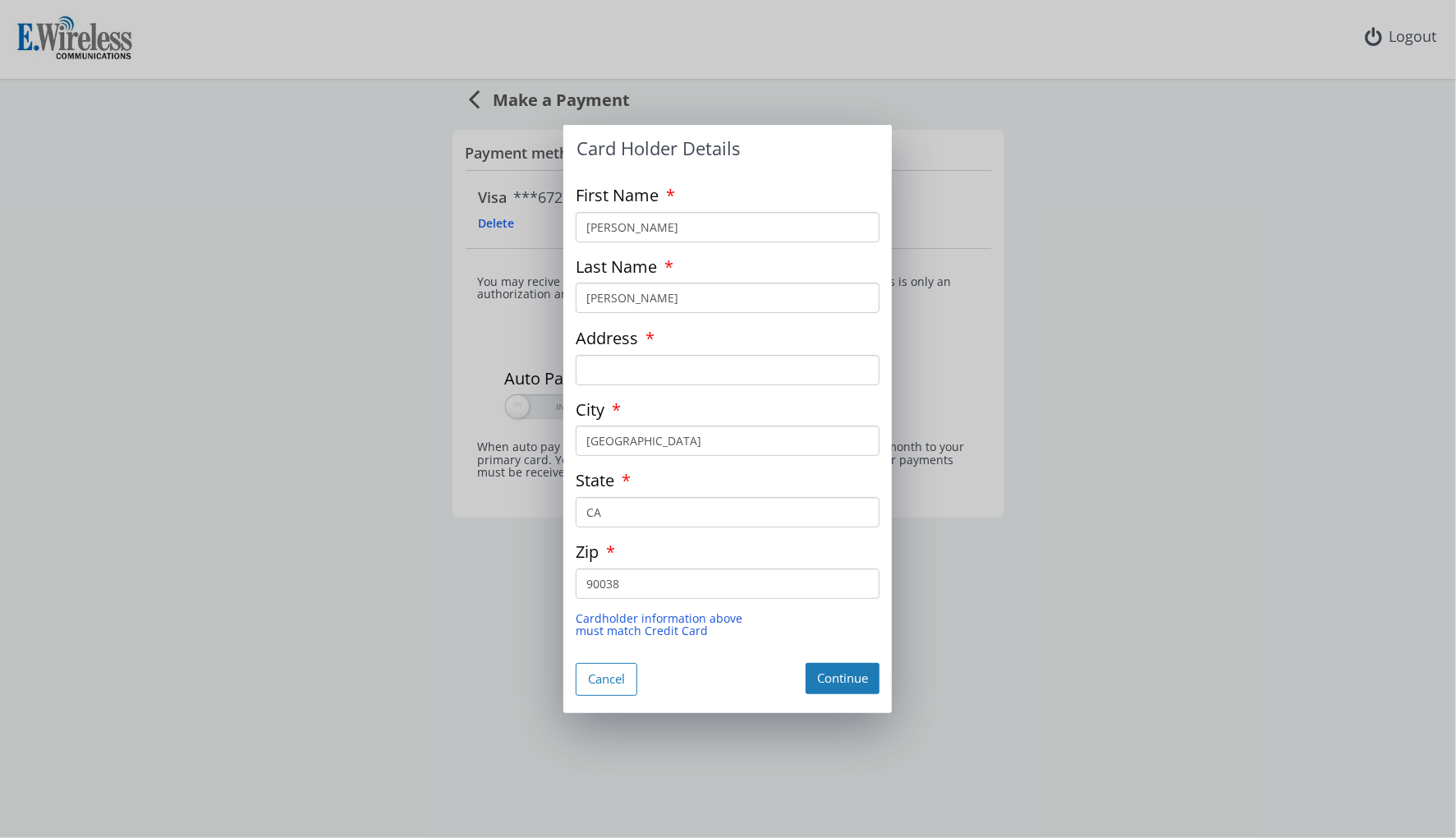
type input "RHee"
type input "11650 W Pico Blvd Apt 203"
click at [632, 590] on input "90038" at bounding box center [727, 584] width 304 height 30
type input "9"
type input "90064"
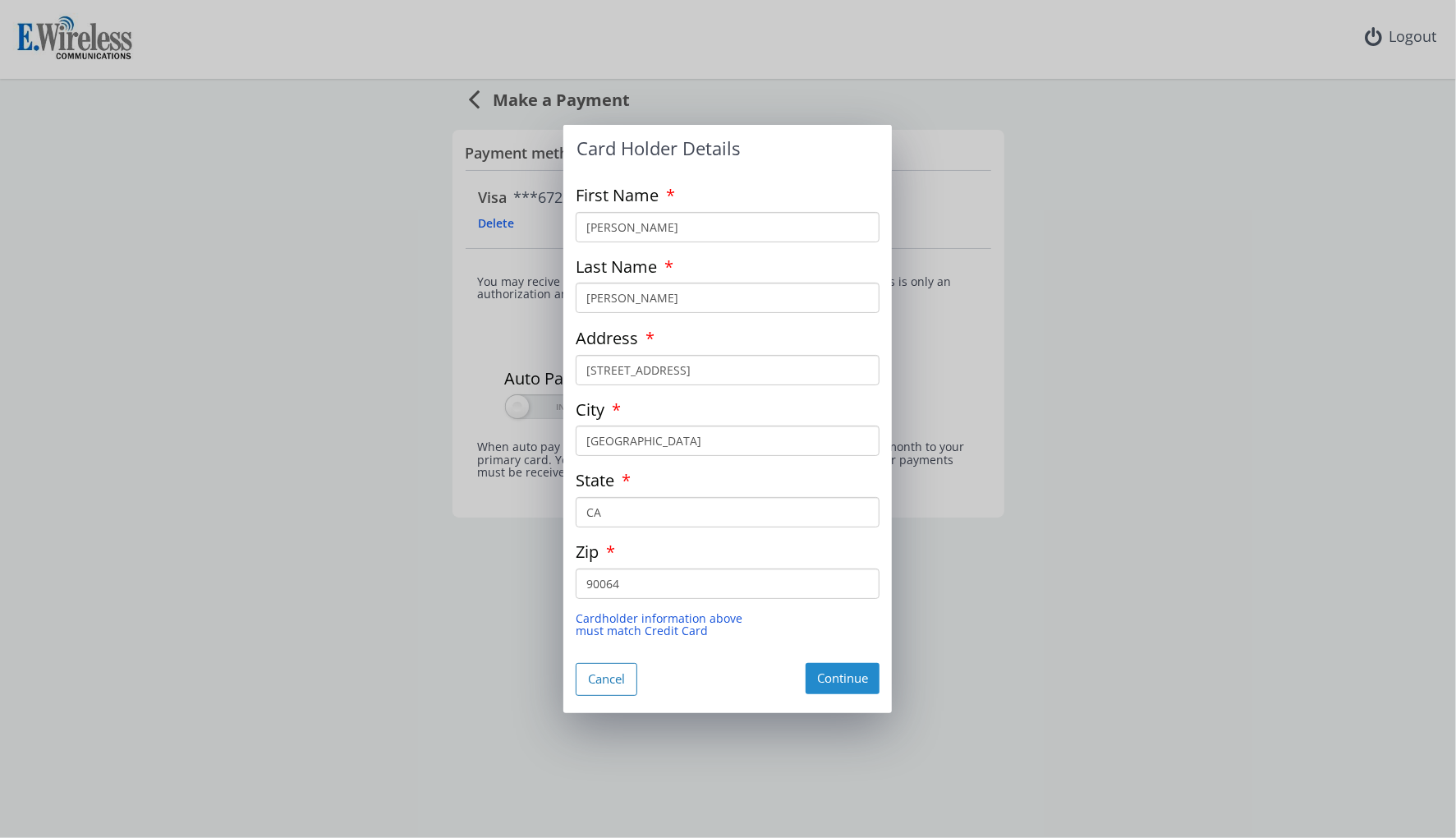
click at [828, 677] on button "Continue" at bounding box center [843, 678] width 74 height 30
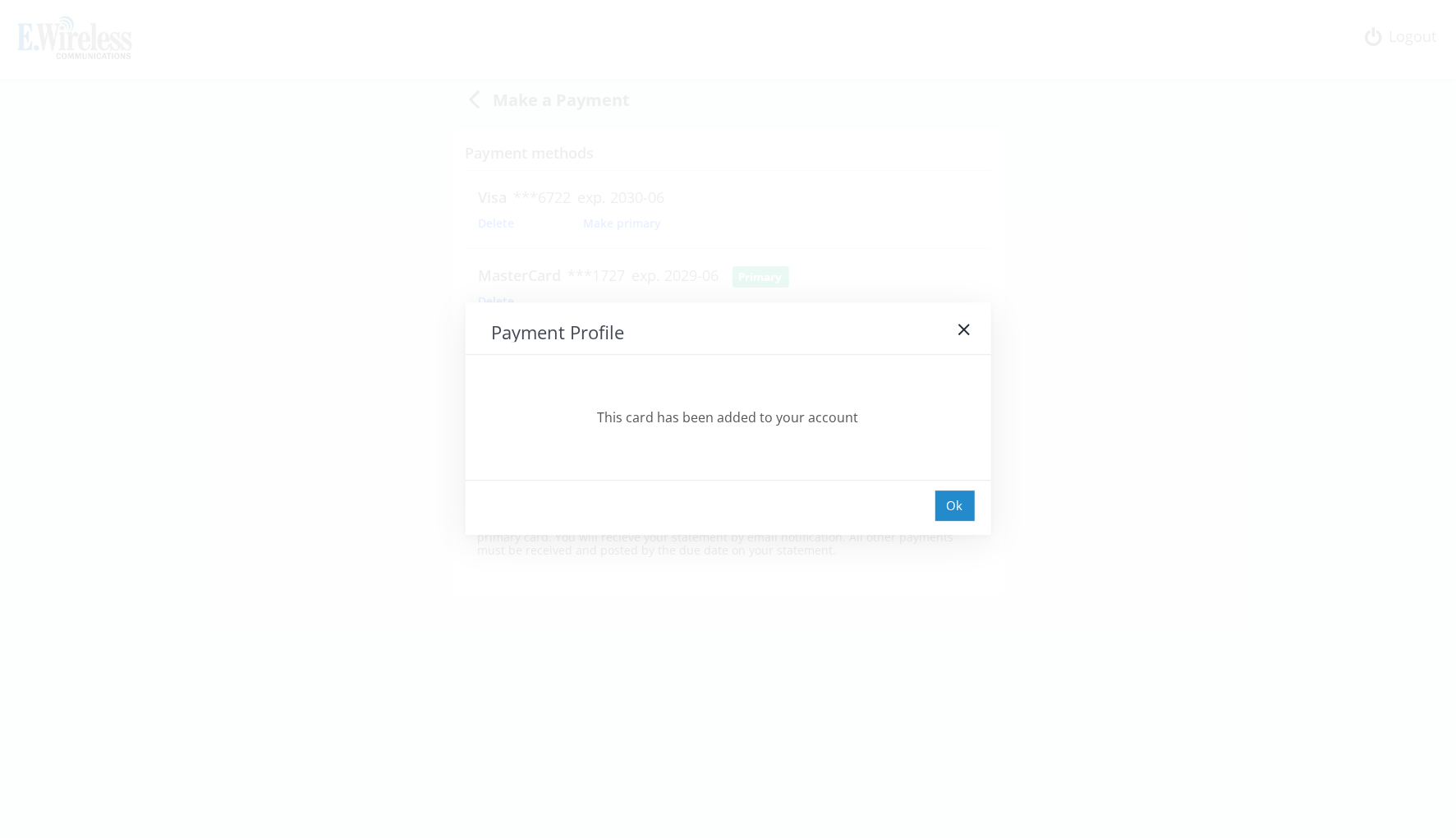
click at [959, 508] on div "Ok" at bounding box center [954, 506] width 39 height 30
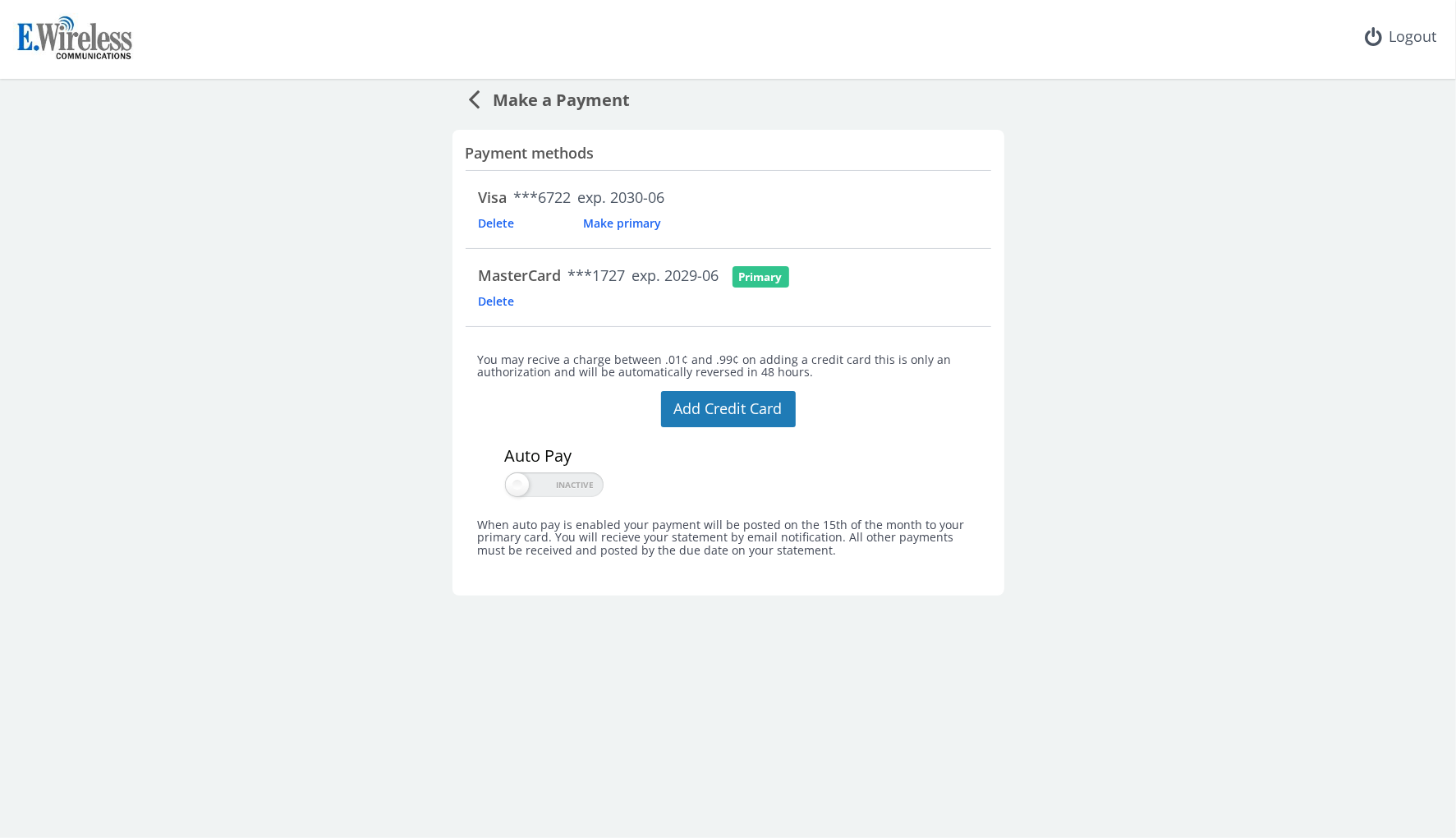
click at [536, 110] on span "Make a Payment" at bounding box center [555, 97] width 150 height 30
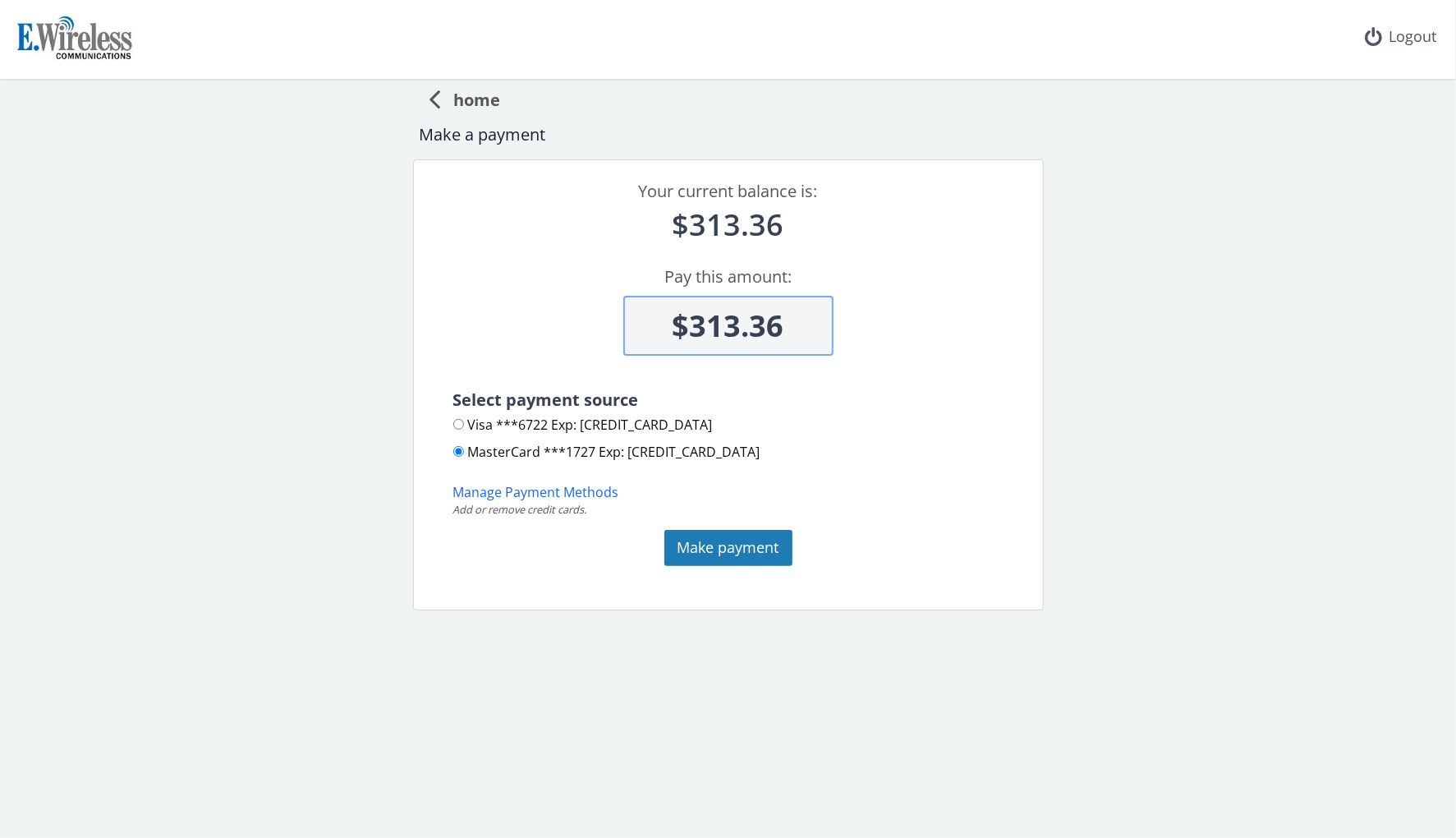
scroll to position [1, 0]
drag, startPoint x: 791, startPoint y: 337, endPoint x: 493, endPoint y: 328, distance: 298.1
click at [493, 328] on div "$313.36" at bounding box center [728, 310] width 590 height 91
click at [771, 560] on button "Make payment" at bounding box center [728, 548] width 128 height 36
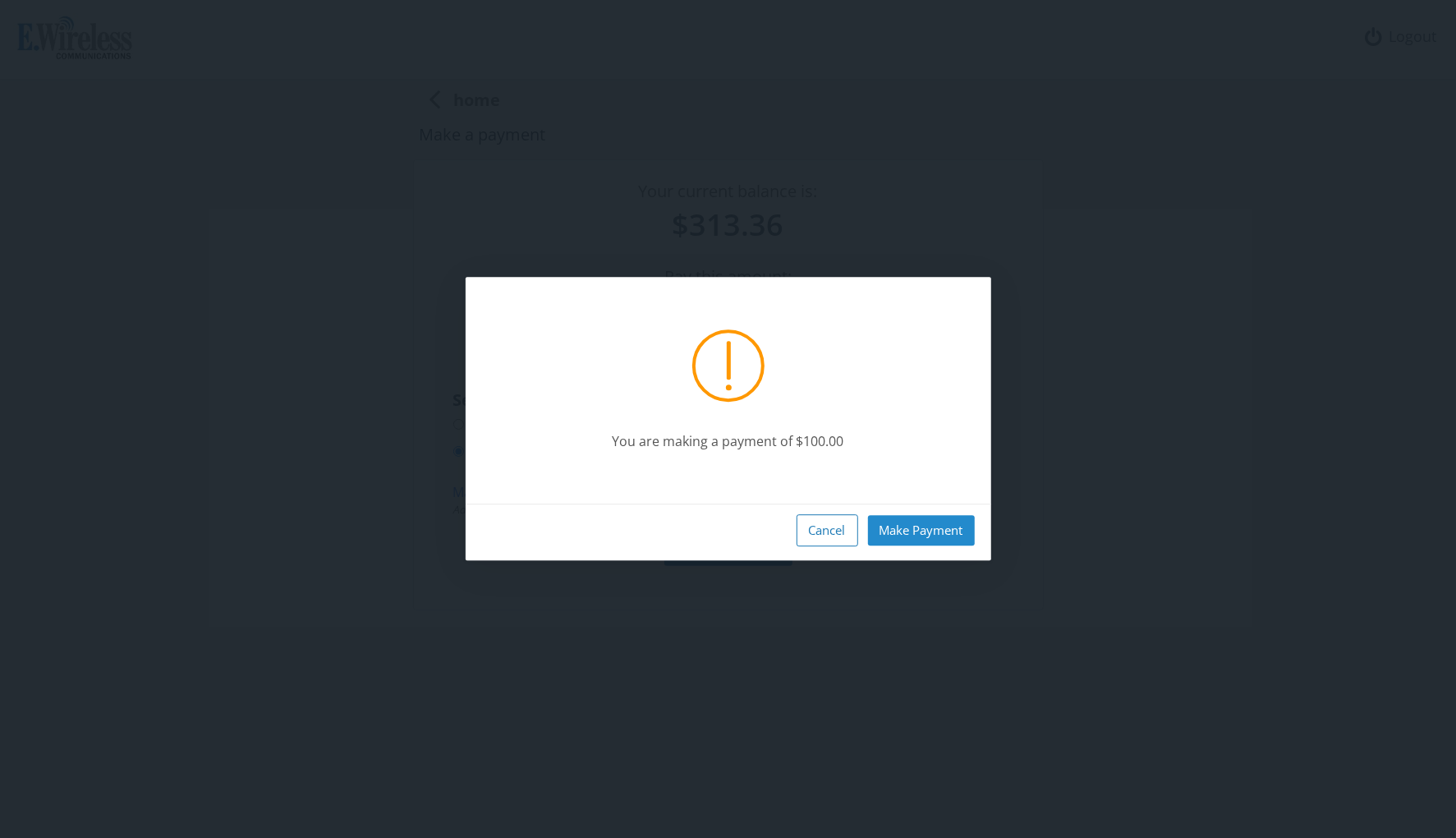
click at [900, 530] on button "Make Payment" at bounding box center [921, 530] width 107 height 30
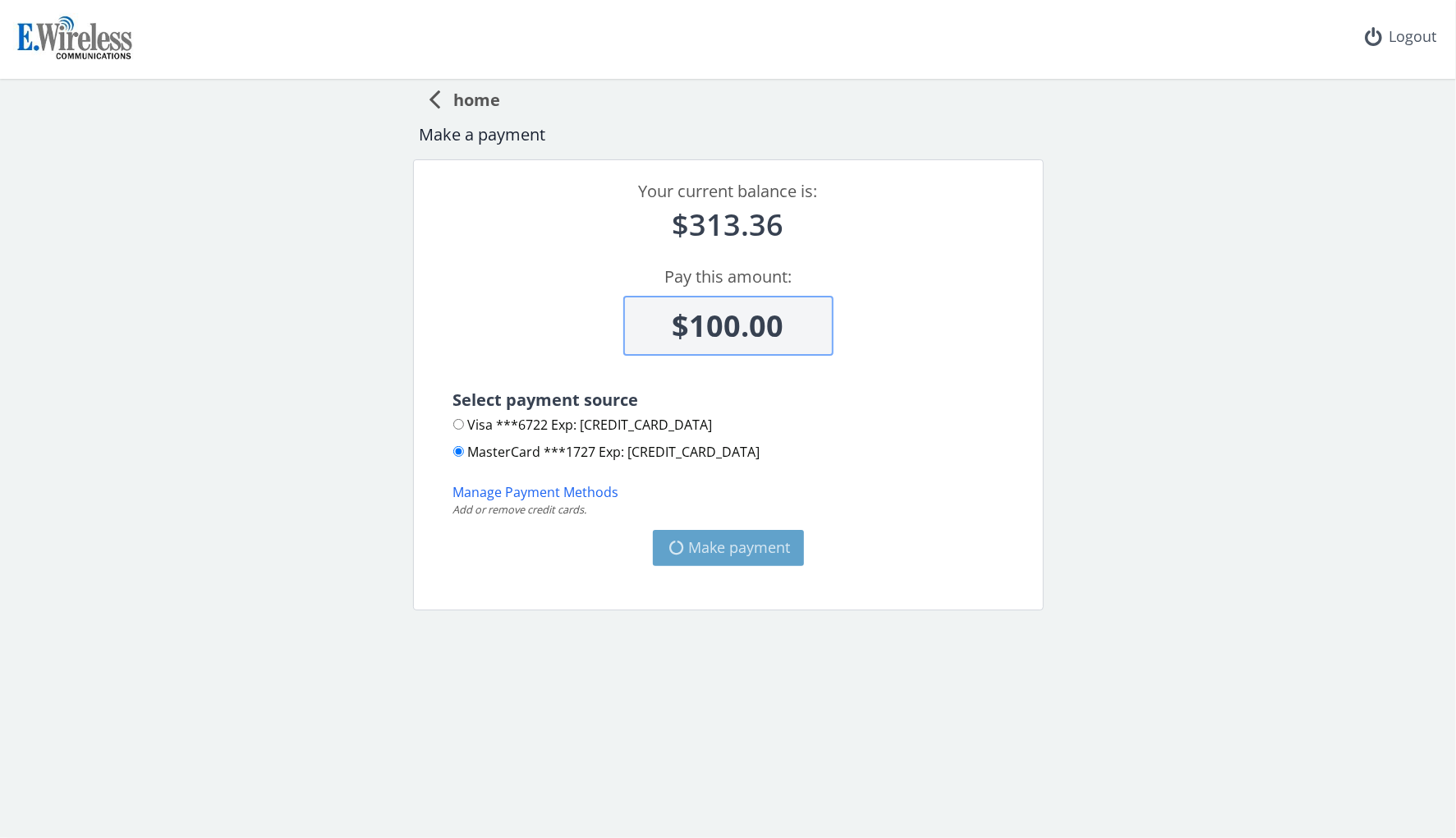
type input "$213.36"
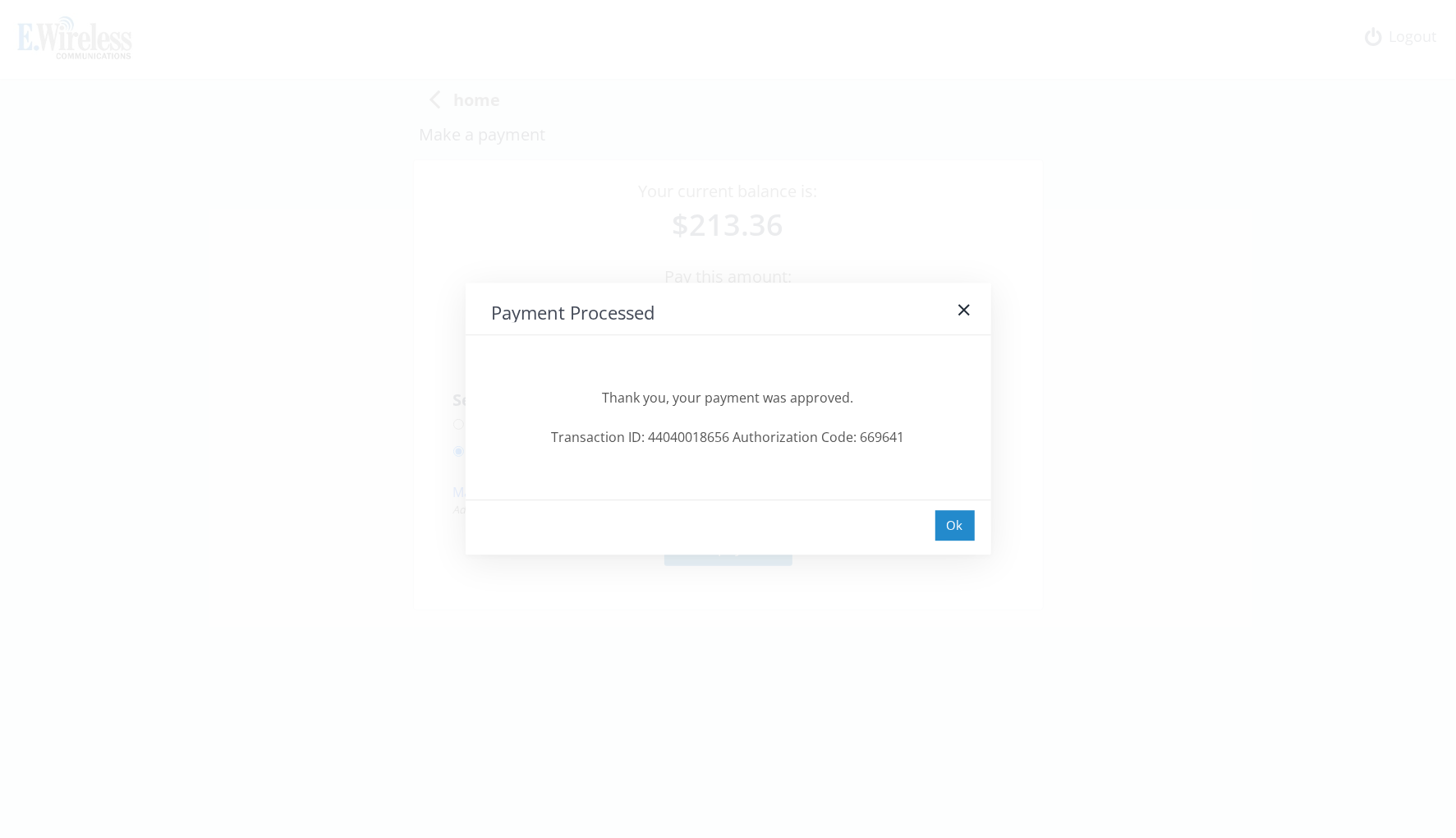
click at [948, 527] on div "Ok" at bounding box center [954, 525] width 39 height 30
